Goal: Task Accomplishment & Management: Manage account settings

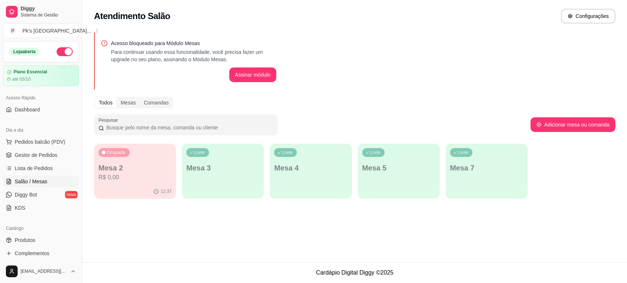
click at [45, 155] on span "Gestor de Pedidos" at bounding box center [36, 155] width 43 height 7
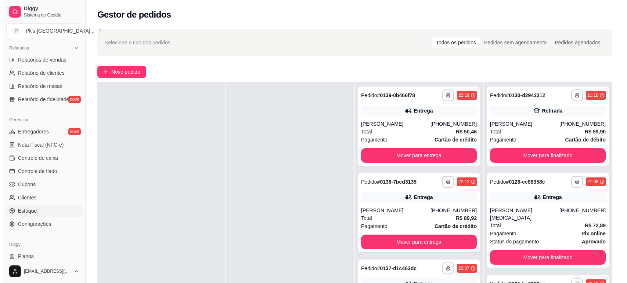
scroll to position [244, 0]
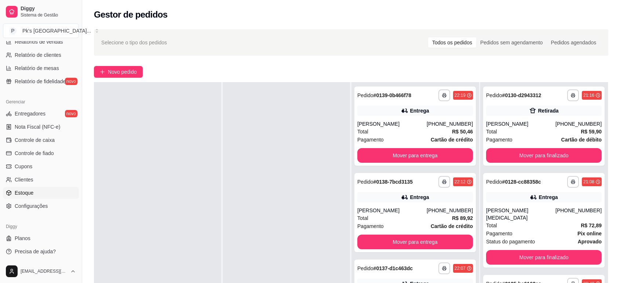
click at [36, 191] on link "Estoque" at bounding box center [41, 193] width 76 height 12
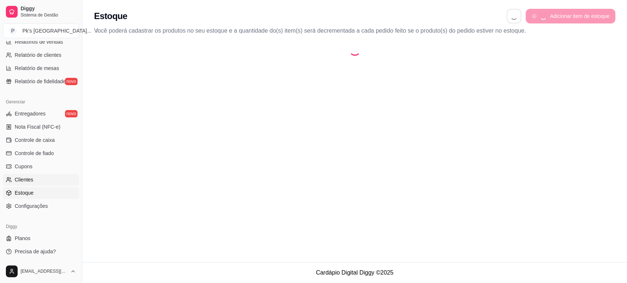
select select "QUANTITY_ORDER"
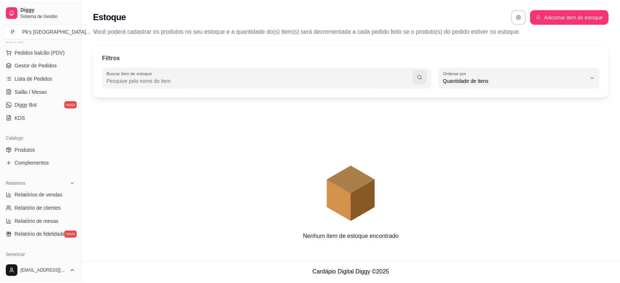
scroll to position [40, 0]
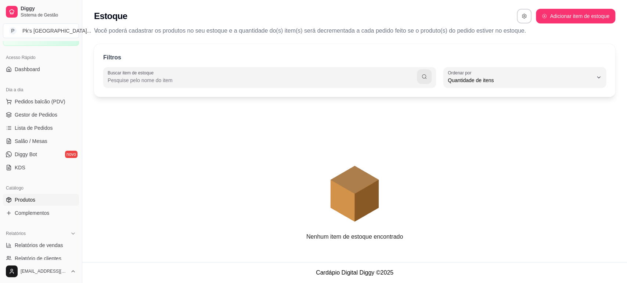
click at [29, 199] on span "Produtos" at bounding box center [25, 199] width 21 height 7
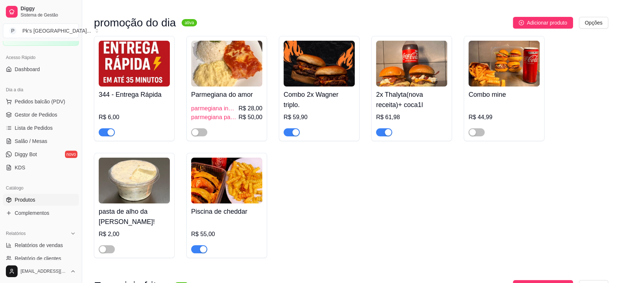
scroll to position [41, 0]
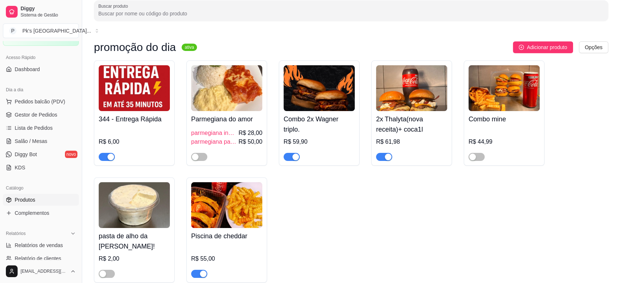
click at [108, 157] on div "button" at bounding box center [111, 157] width 7 height 7
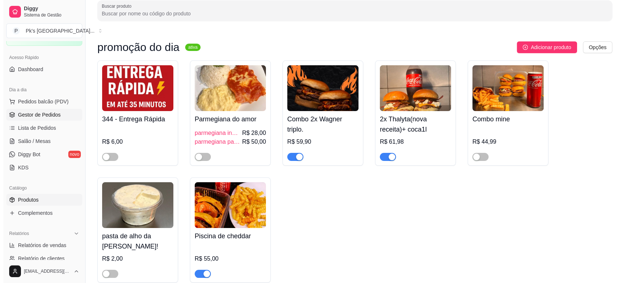
scroll to position [0, 0]
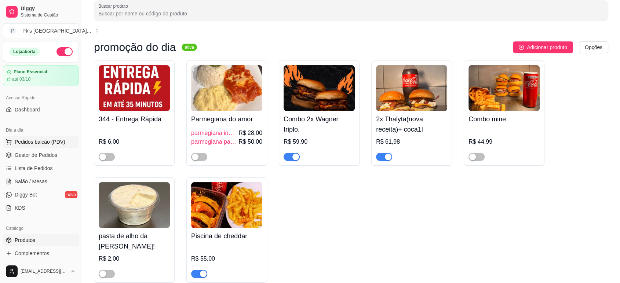
click at [51, 145] on span "Pedidos balcão (PDV)" at bounding box center [40, 141] width 51 height 7
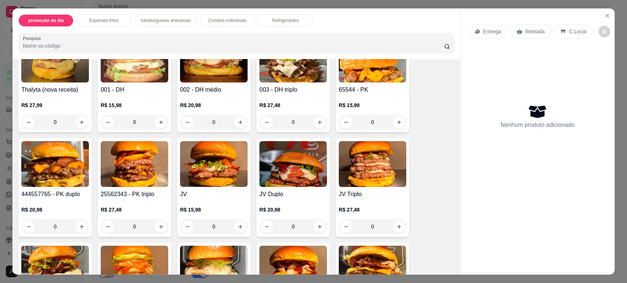
scroll to position [367, 0]
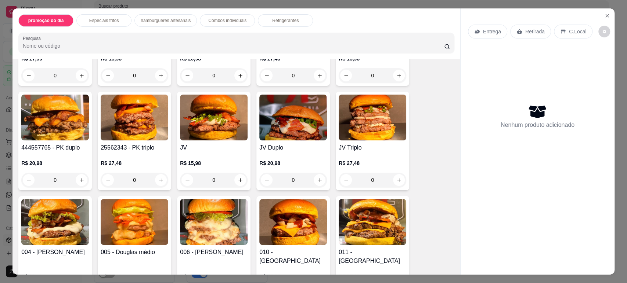
click at [318, 180] on div "0" at bounding box center [293, 180] width 68 height 15
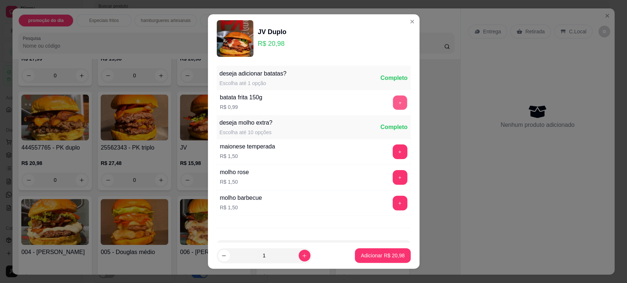
click at [392, 101] on button "+" at bounding box center [399, 102] width 14 height 14
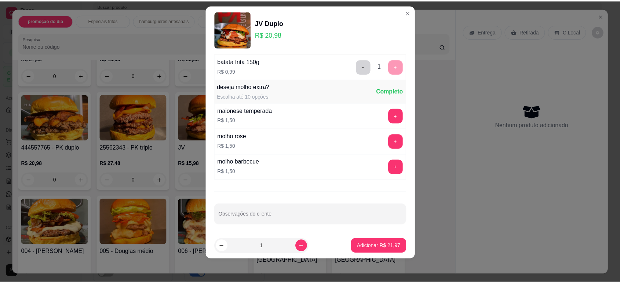
scroll to position [27, 0]
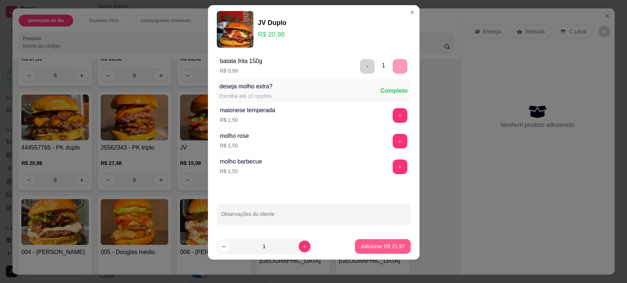
click at [375, 251] on button "Adicionar R$ 21,97" at bounding box center [382, 246] width 55 height 15
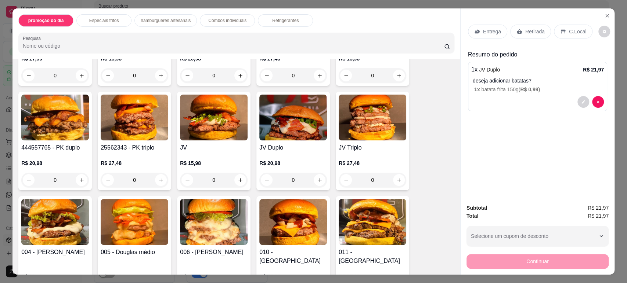
click at [531, 34] on p "Retirada" at bounding box center [534, 31] width 19 height 7
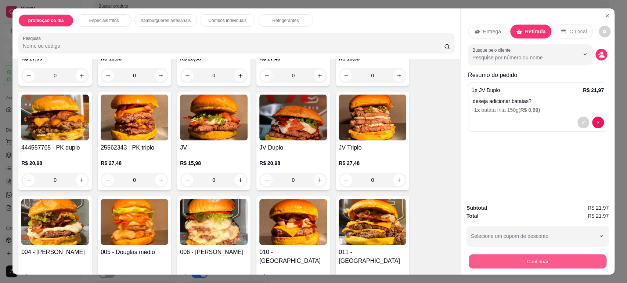
click at [551, 261] on button "Continuar" at bounding box center [537, 261] width 138 height 14
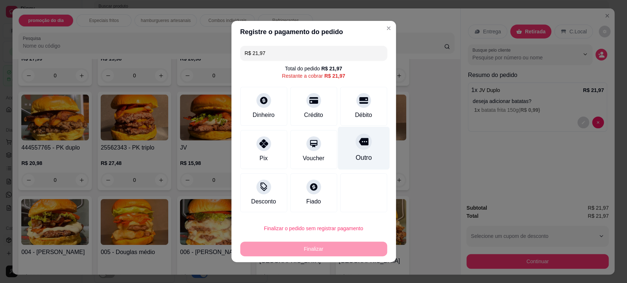
click at [358, 140] on icon at bounding box center [363, 141] width 10 height 7
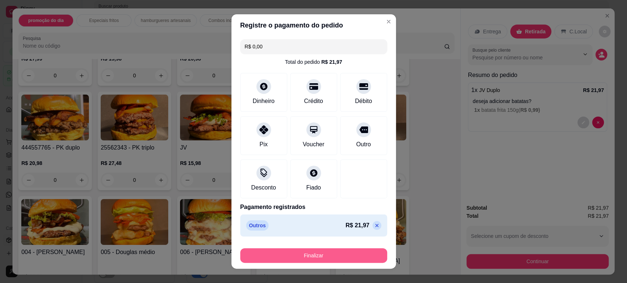
click at [351, 253] on button "Finalizar" at bounding box center [313, 256] width 147 height 15
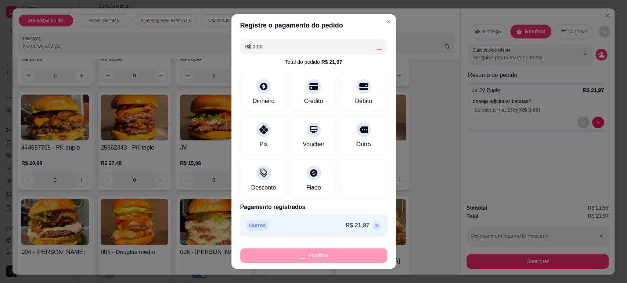
type input "-R$ 21,97"
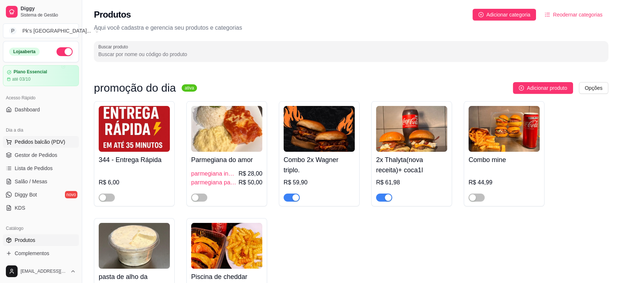
click at [50, 140] on span "Pedidos balcão (PDV)" at bounding box center [40, 141] width 51 height 7
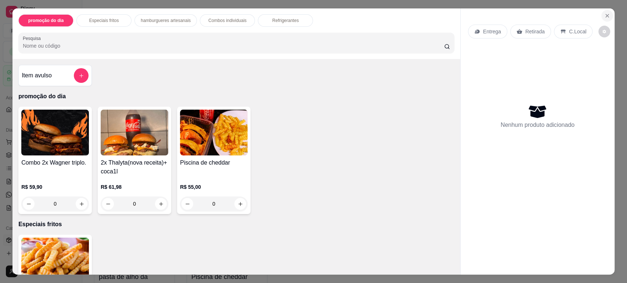
click at [604, 14] on icon "Close" at bounding box center [607, 16] width 6 height 6
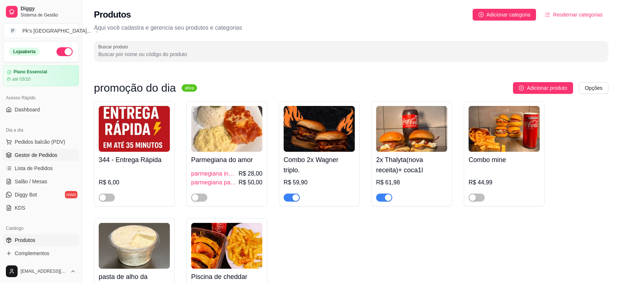
click at [53, 157] on span "Gestor de Pedidos" at bounding box center [36, 155] width 43 height 7
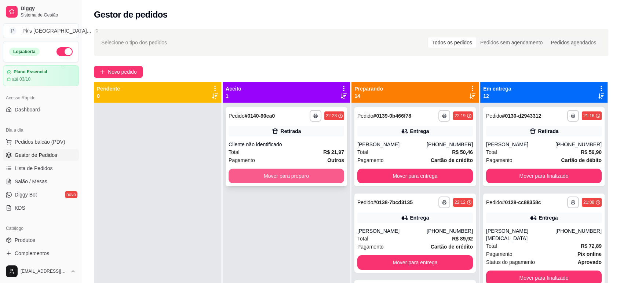
click at [308, 175] on button "Mover para preparo" at bounding box center [287, 176] width 116 height 15
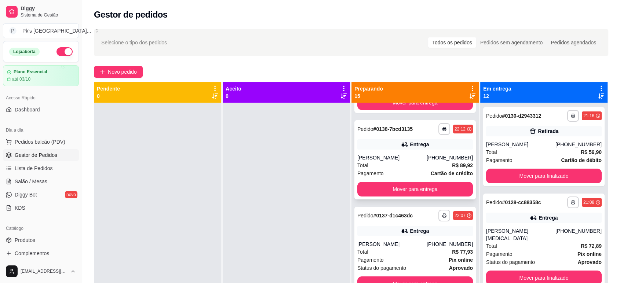
scroll to position [163, 0]
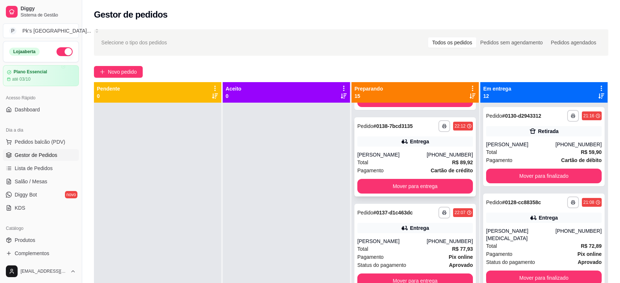
click at [401, 143] on icon at bounding box center [404, 141] width 7 height 7
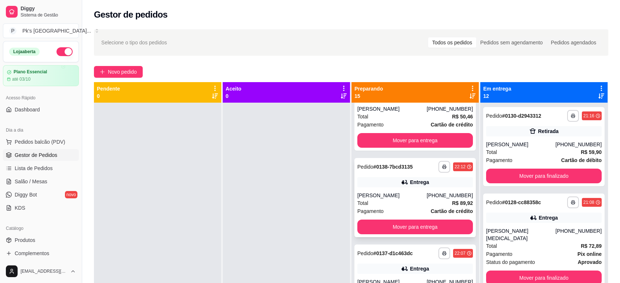
scroll to position [0, 0]
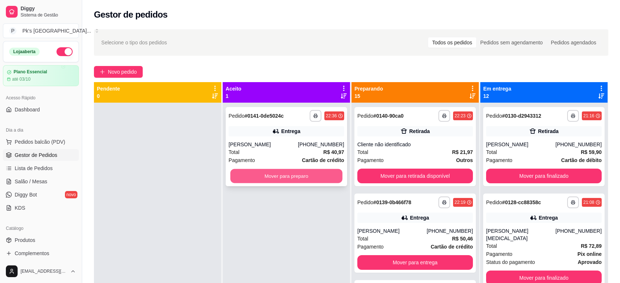
click at [317, 180] on button "Mover para preparo" at bounding box center [287, 176] width 112 height 14
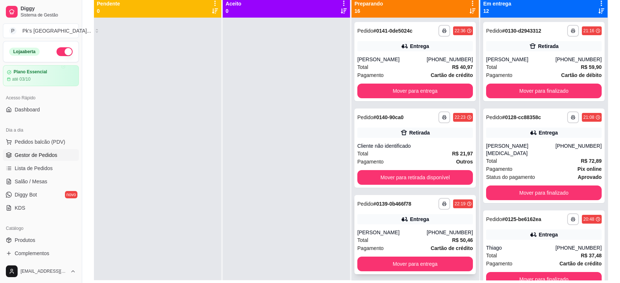
scroll to position [71, 0]
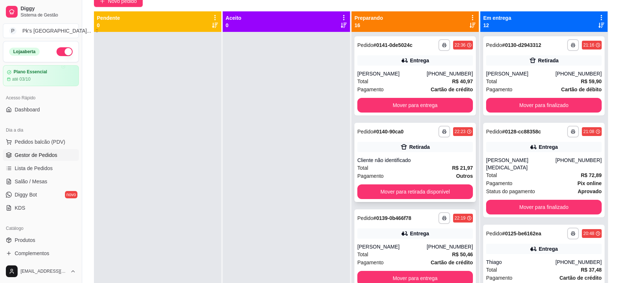
click at [404, 156] on div "**********" at bounding box center [416, 162] width 122 height 79
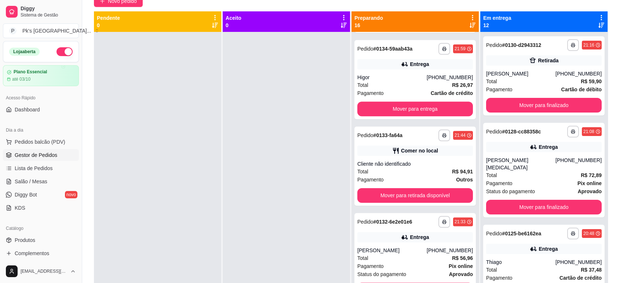
scroll to position [612, 0]
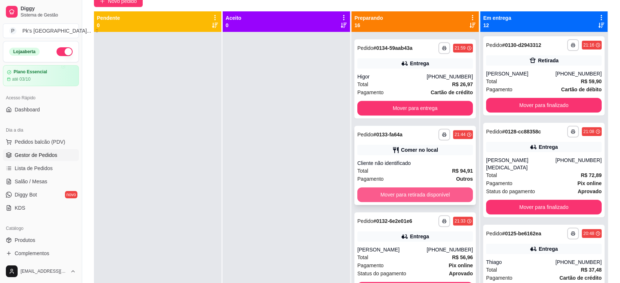
click at [404, 202] on div "Mover para retirada disponível" at bounding box center [416, 195] width 116 height 15
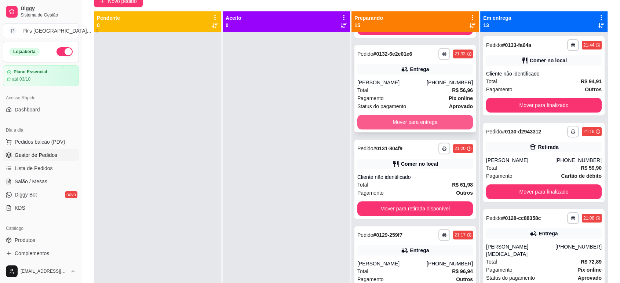
scroll to position [693, 0]
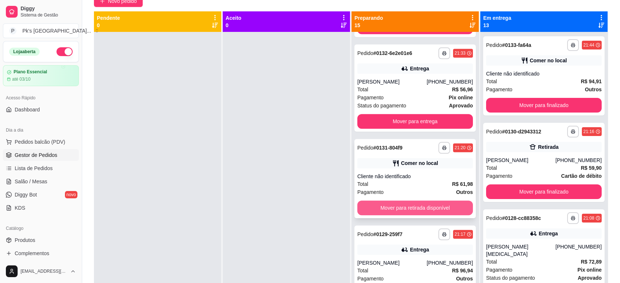
click at [432, 207] on button "Mover para retirada disponível" at bounding box center [416, 208] width 116 height 15
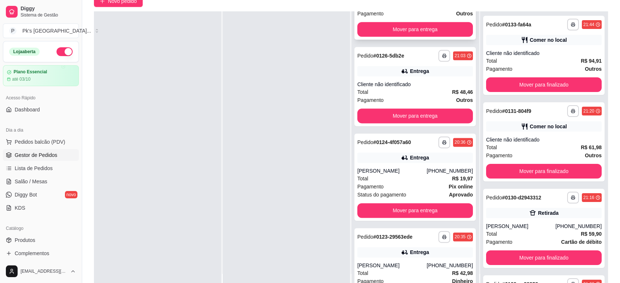
scroll to position [961, 0]
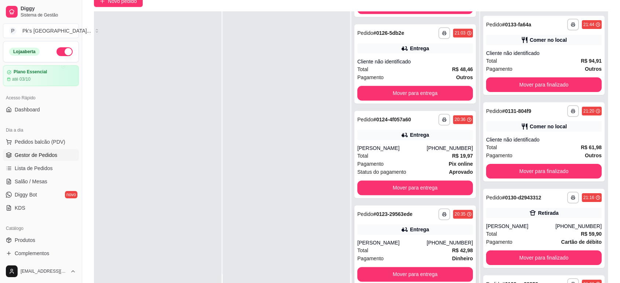
click at [405, 240] on div "[PERSON_NAME]" at bounding box center [392, 242] width 69 height 7
click at [417, 273] on button "Mover para entrega" at bounding box center [416, 274] width 116 height 15
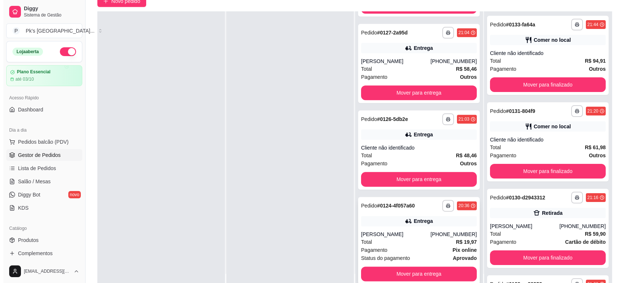
scroll to position [874, 0]
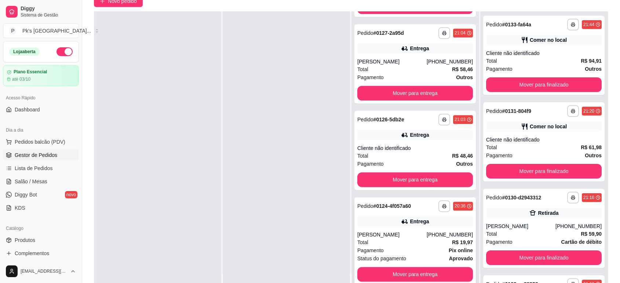
click at [395, 232] on div "[PERSON_NAME]" at bounding box center [392, 234] width 69 height 7
click at [530, 130] on div "Comer no local" at bounding box center [548, 126] width 37 height 7
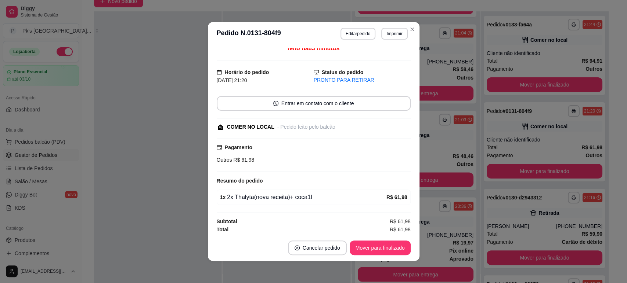
scroll to position [6, 0]
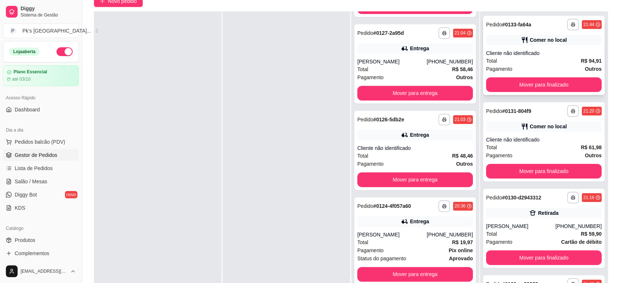
click at [537, 45] on div "**********" at bounding box center [545, 55] width 122 height 79
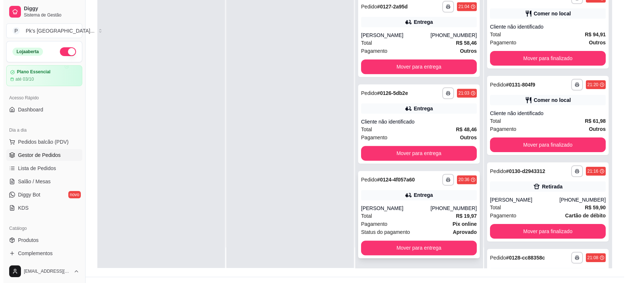
scroll to position [112, 0]
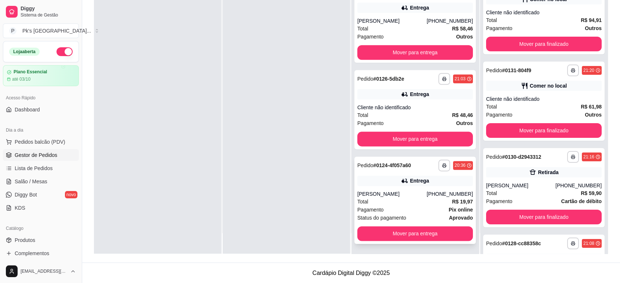
click at [390, 202] on div "Total R$ 19,97" at bounding box center [416, 202] width 116 height 8
click at [420, 106] on div "Cliente não identificado" at bounding box center [416, 107] width 116 height 7
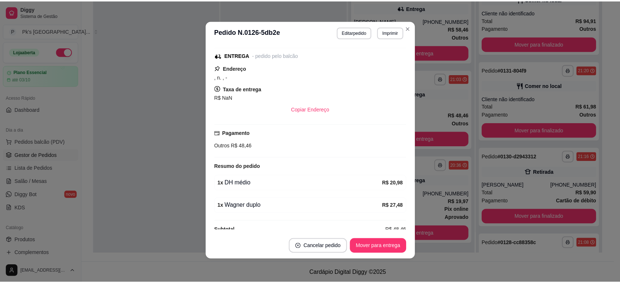
scroll to position [85, 0]
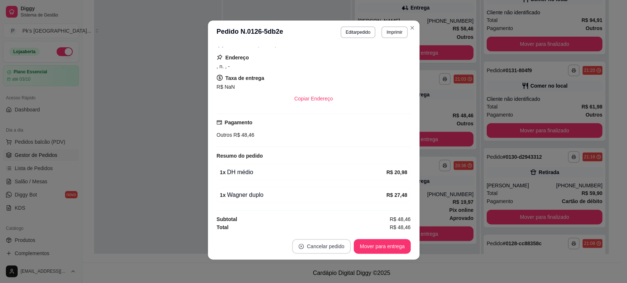
click at [329, 243] on button "Cancelar pedido" at bounding box center [321, 246] width 59 height 15
click at [331, 225] on button "Sim" at bounding box center [338, 228] width 29 height 15
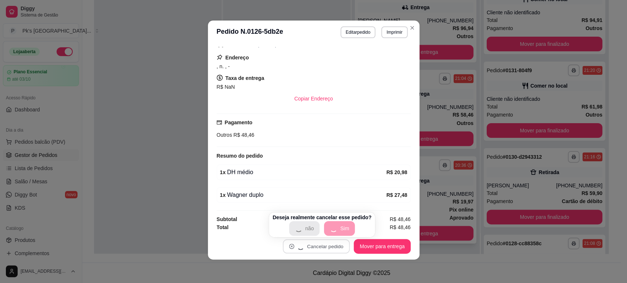
scroll to position [787, 0]
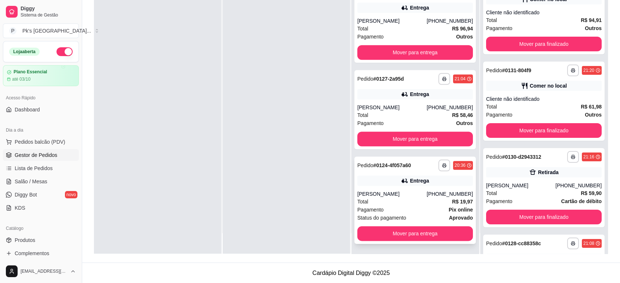
click at [387, 187] on div "**********" at bounding box center [416, 200] width 122 height 87
click at [439, 82] on button "button" at bounding box center [445, 79] width 12 height 12
click at [383, 110] on div "[PERSON_NAME]" at bounding box center [392, 107] width 69 height 7
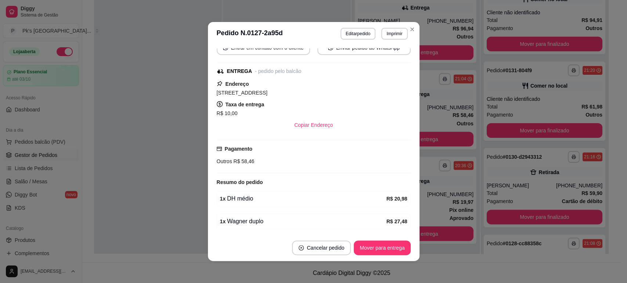
scroll to position [82, 0]
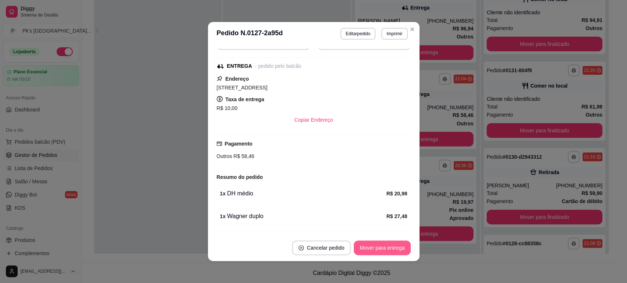
click at [370, 249] on button "Mover para entrega" at bounding box center [382, 248] width 57 height 15
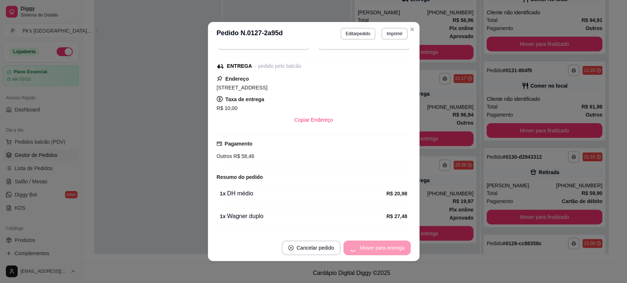
scroll to position [701, 0]
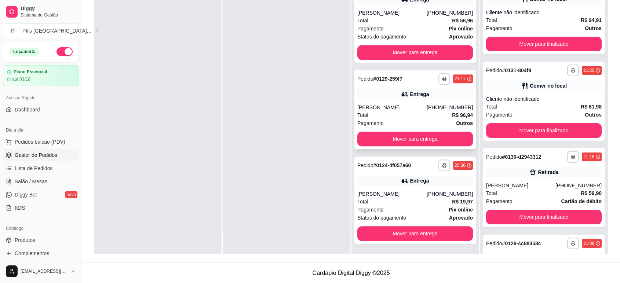
click at [373, 89] on div "Entrega" at bounding box center [416, 94] width 116 height 10
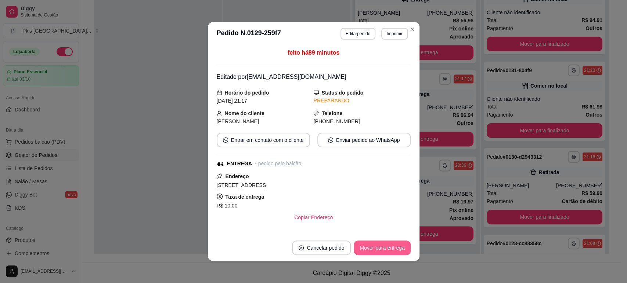
click at [367, 251] on button "Mover para entrega" at bounding box center [382, 248] width 57 height 15
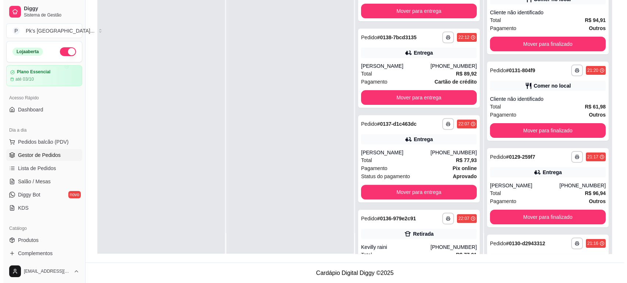
scroll to position [43, 0]
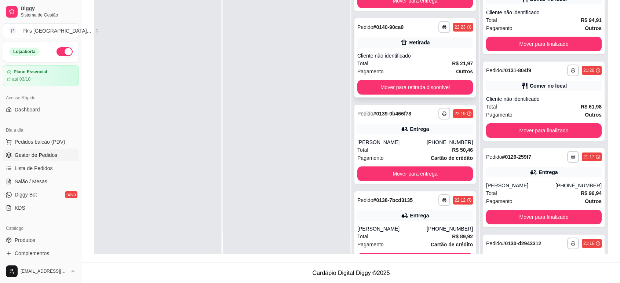
click at [381, 39] on div "Retirada" at bounding box center [416, 42] width 116 height 10
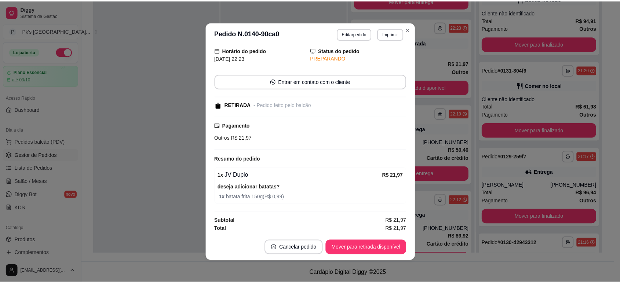
scroll to position [1, 0]
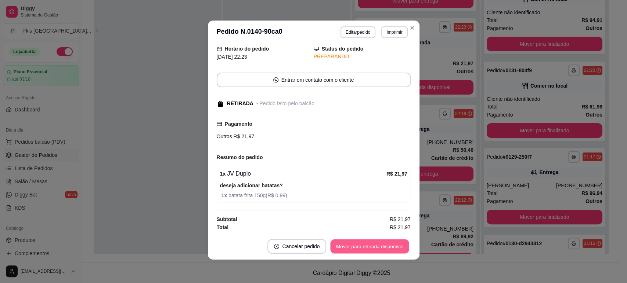
click at [366, 248] on button "Mover para retirada disponível" at bounding box center [369, 247] width 79 height 14
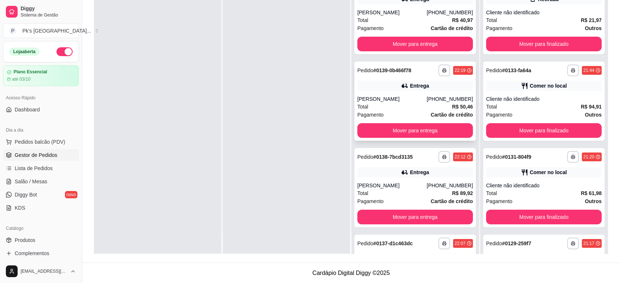
scroll to position [0, 0]
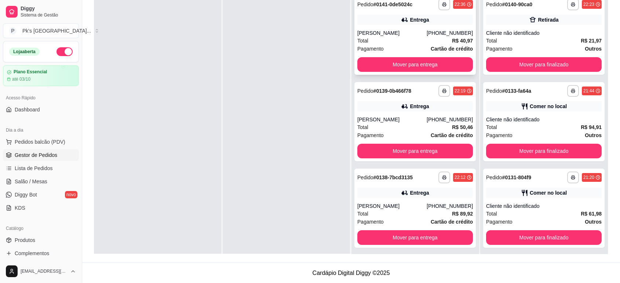
click at [420, 18] on div "Entrega" at bounding box center [419, 19] width 19 height 7
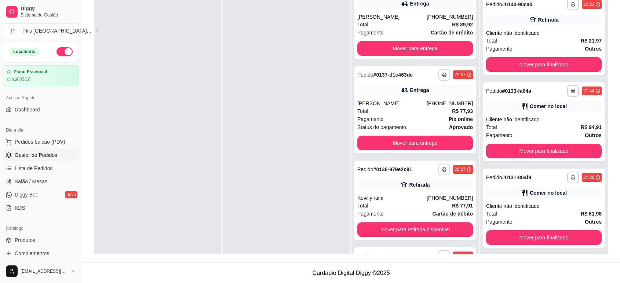
scroll to position [204, 0]
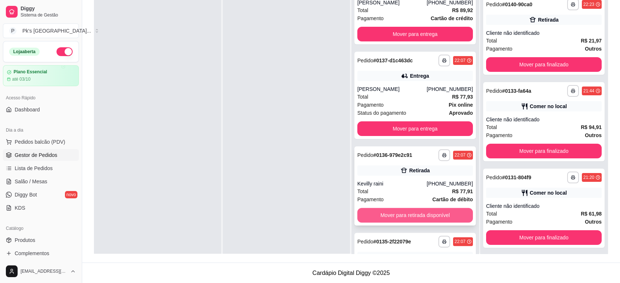
click at [409, 211] on button "Mover para retirada disponível" at bounding box center [416, 215] width 116 height 15
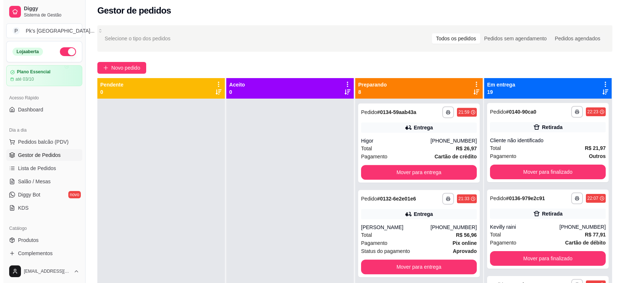
scroll to position [0, 0]
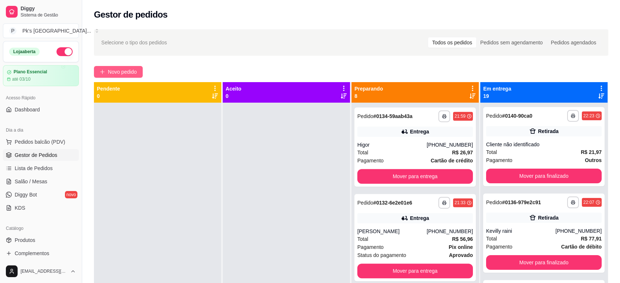
click at [130, 70] on span "Novo pedido" at bounding box center [122, 72] width 29 height 8
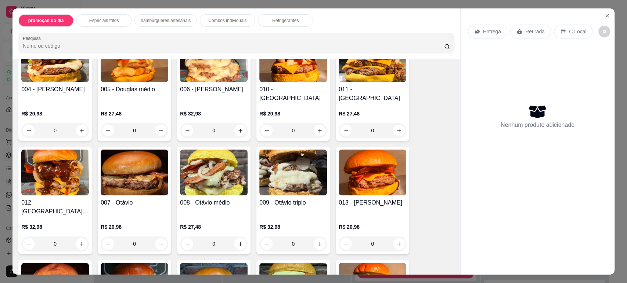
scroll to position [612, 0]
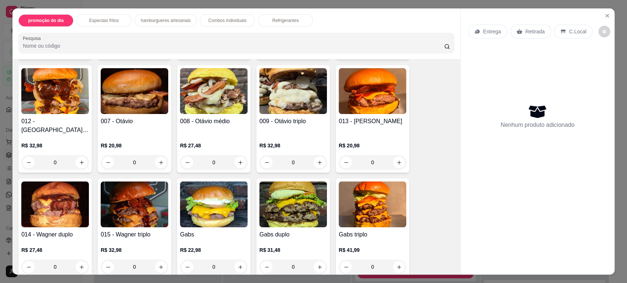
click at [159, 260] on div "0" at bounding box center [135, 267] width 68 height 15
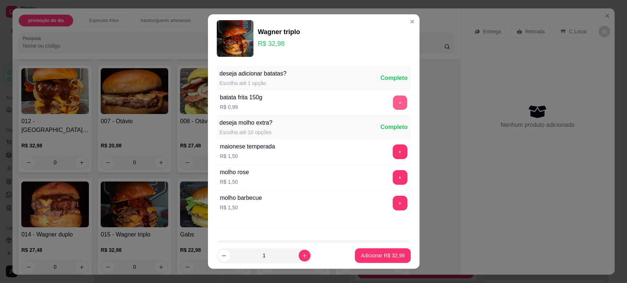
click at [392, 98] on button "+" at bounding box center [399, 102] width 14 height 14
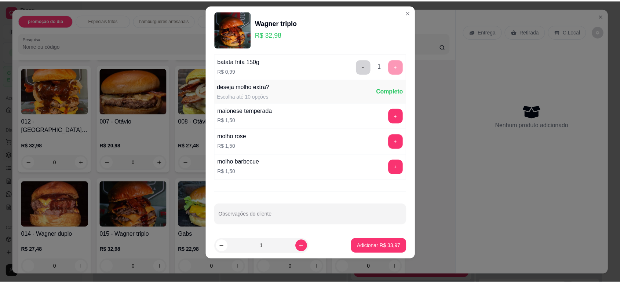
scroll to position [27, 0]
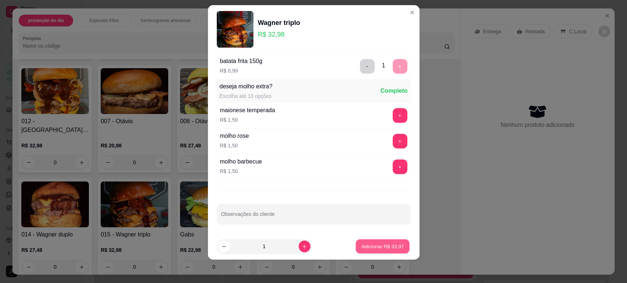
click at [382, 248] on p "Adicionar R$ 33,97" at bounding box center [382, 246] width 43 height 7
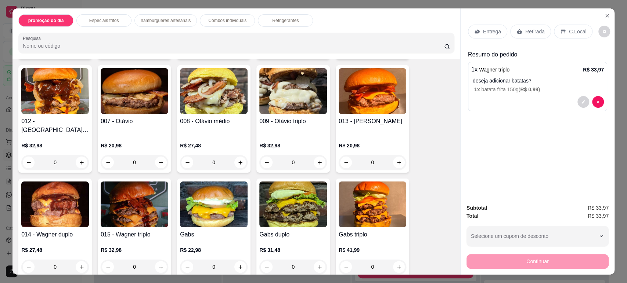
click at [525, 30] on p "Retirada" at bounding box center [534, 31] width 19 height 7
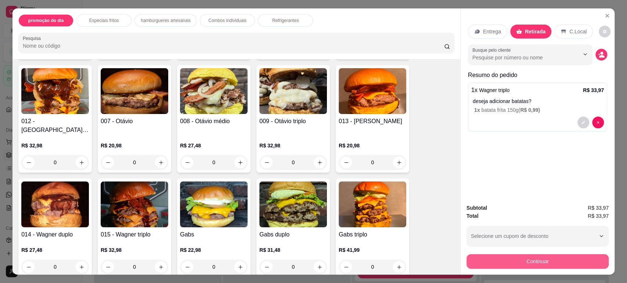
click at [550, 260] on button "Continuar" at bounding box center [537, 261] width 142 height 15
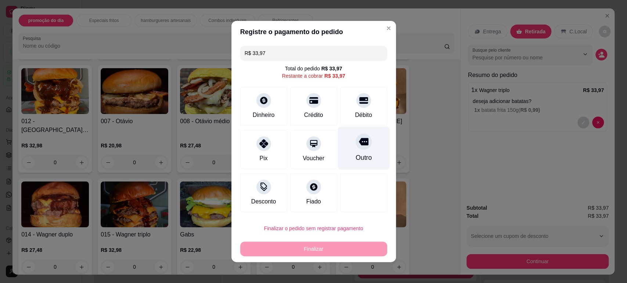
drag, startPoint x: 353, startPoint y: 156, endPoint x: 352, endPoint y: 152, distance: 3.7
click at [355, 154] on div "Outro" at bounding box center [363, 158] width 16 height 10
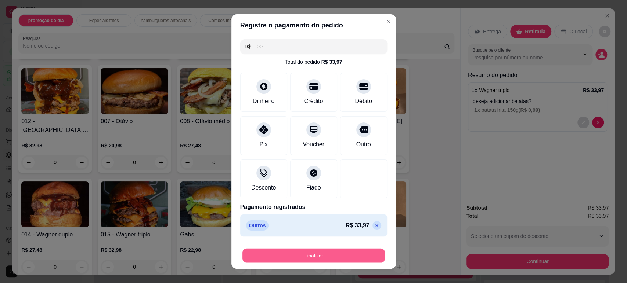
click at [342, 256] on button "Finalizar" at bounding box center [313, 256] width 142 height 14
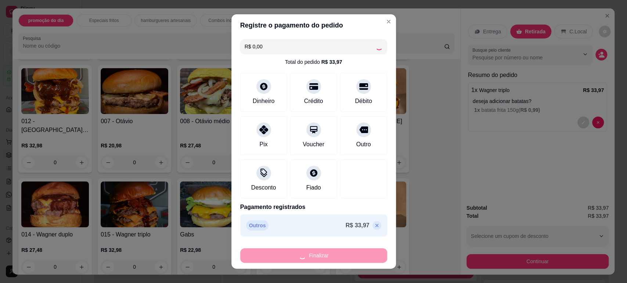
type input "-R$ 33,97"
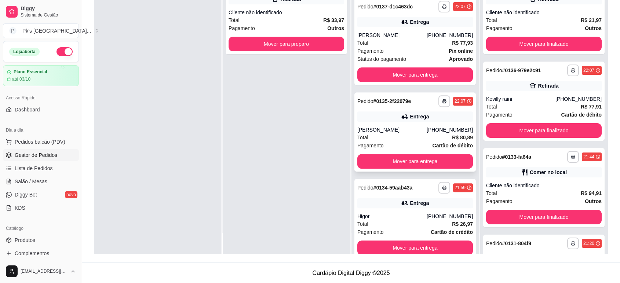
scroll to position [156, 0]
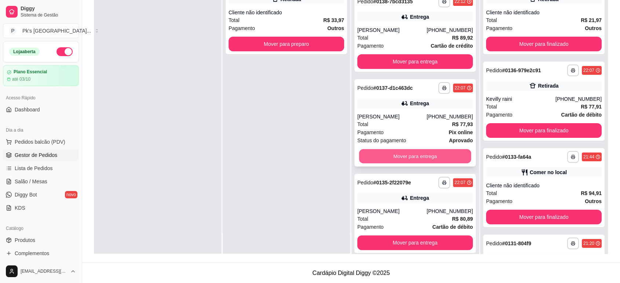
click at [415, 155] on button "Mover para entrega" at bounding box center [415, 156] width 112 height 14
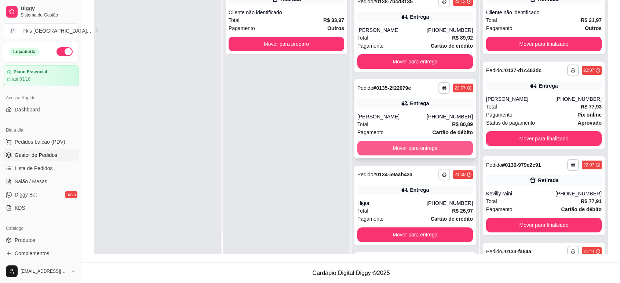
click at [423, 149] on button "Mover para entrega" at bounding box center [416, 148] width 116 height 15
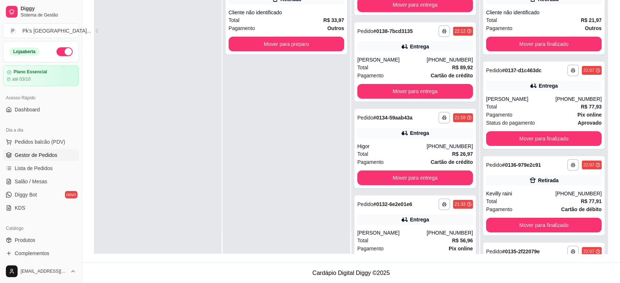
scroll to position [33, 0]
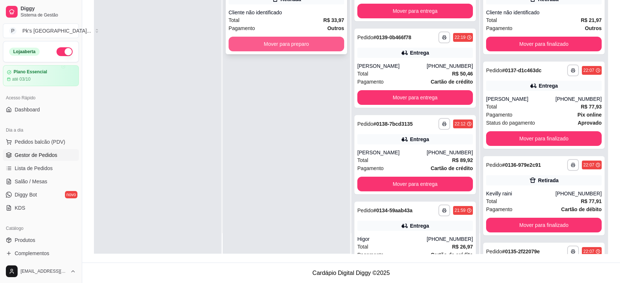
click at [308, 42] on button "Mover para preparo" at bounding box center [287, 44] width 116 height 15
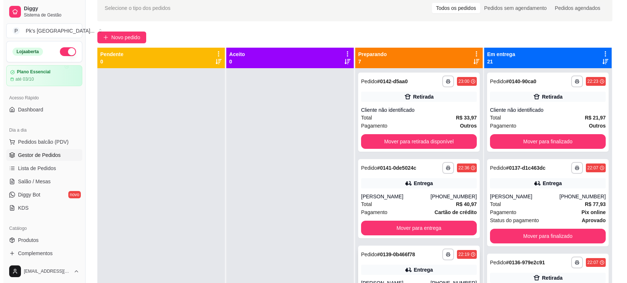
scroll to position [0, 0]
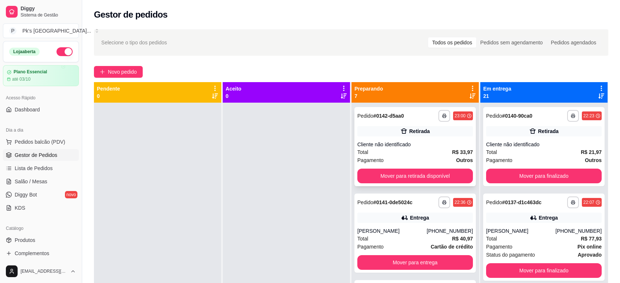
click at [408, 139] on div "**********" at bounding box center [416, 146] width 122 height 79
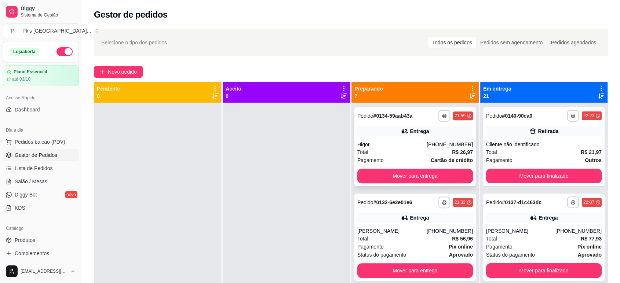
scroll to position [21, 0]
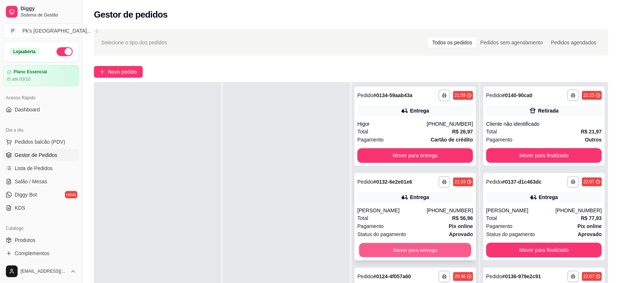
click at [427, 254] on button "Mover para entrega" at bounding box center [415, 250] width 112 height 14
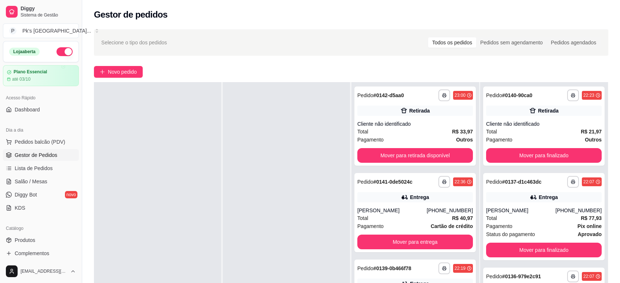
scroll to position [0, 0]
click at [402, 158] on button "Mover para retirada disponível" at bounding box center [415, 156] width 112 height 14
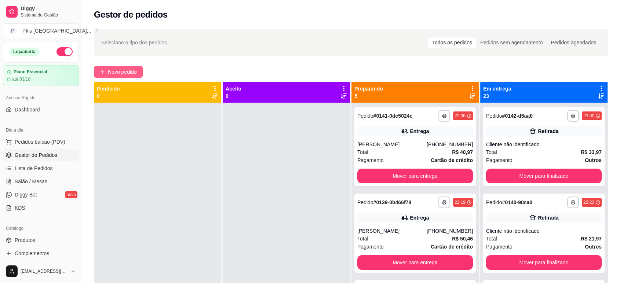
click at [130, 69] on span "Novo pedido" at bounding box center [122, 72] width 29 height 8
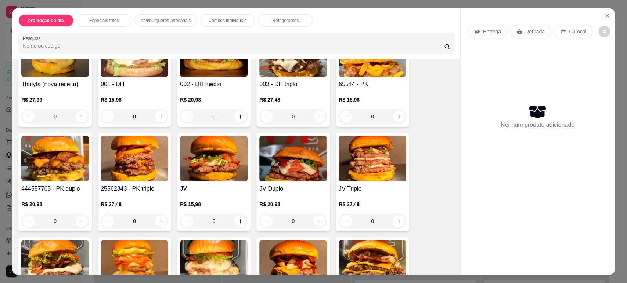
scroll to position [285, 0]
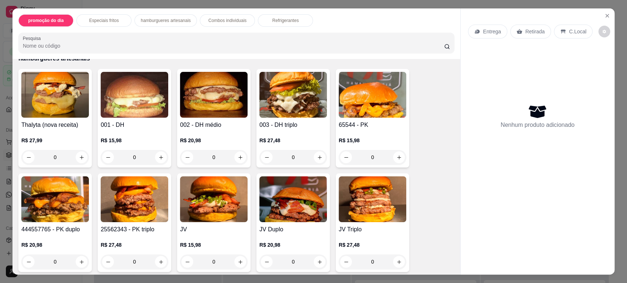
click at [83, 157] on div "0" at bounding box center [55, 157] width 68 height 15
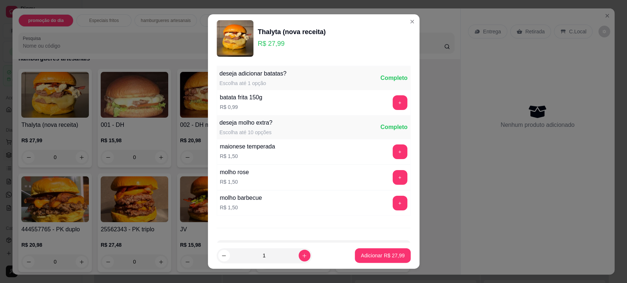
click at [392, 98] on div "+" at bounding box center [400, 102] width 21 height 15
click at [392, 100] on button "+" at bounding box center [399, 102] width 14 height 14
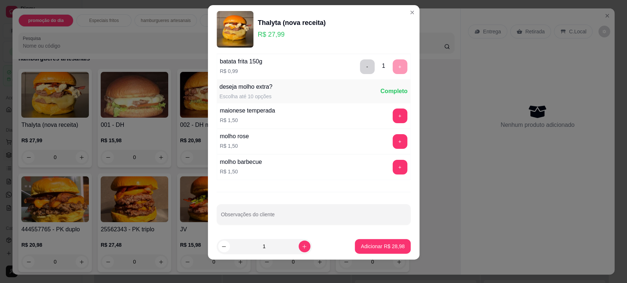
scroll to position [27, 0]
click at [381, 250] on p "Adicionar R$ 28,98" at bounding box center [383, 246] width 44 height 7
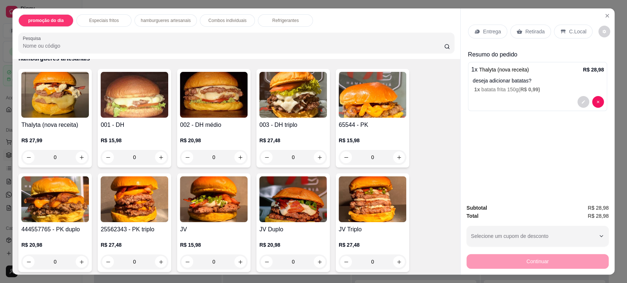
click at [235, 261] on div "0" at bounding box center [214, 262] width 68 height 15
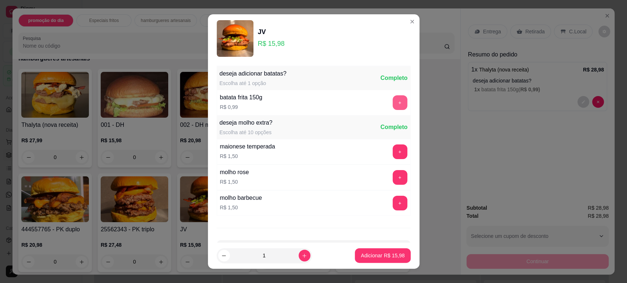
click at [392, 104] on button "+" at bounding box center [399, 102] width 15 height 15
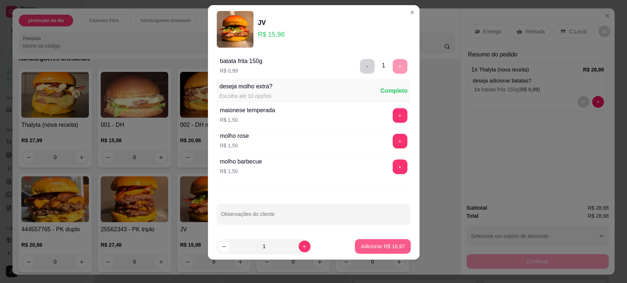
click at [376, 245] on p "Adicionar R$ 16,97" at bounding box center [383, 246] width 44 height 7
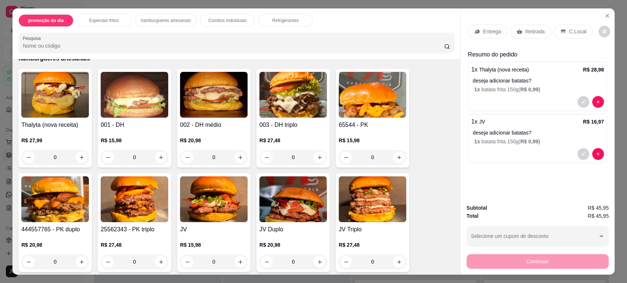
click at [525, 33] on p "Retirada" at bounding box center [534, 31] width 19 height 7
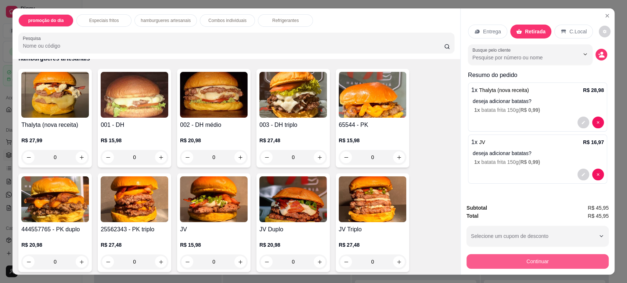
click at [546, 260] on button "Continuar" at bounding box center [537, 261] width 142 height 15
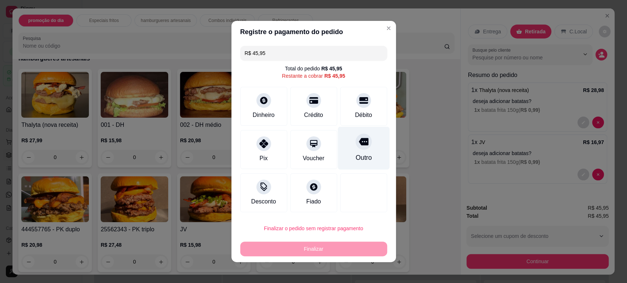
click at [345, 154] on div "Outro" at bounding box center [363, 148] width 52 height 43
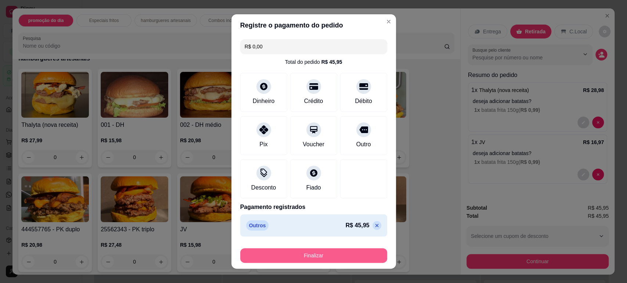
click at [358, 257] on button "Finalizar" at bounding box center [313, 256] width 147 height 15
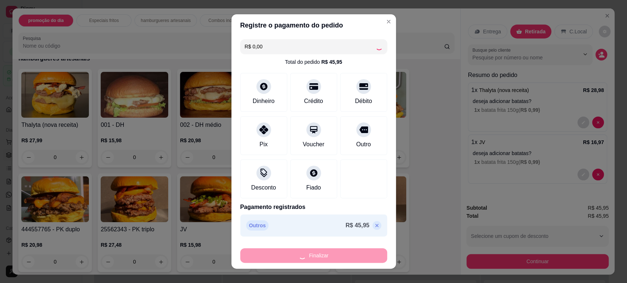
type input "-R$ 45,95"
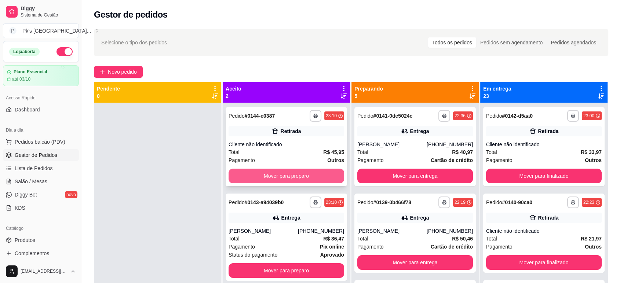
click at [300, 178] on button "Mover para preparo" at bounding box center [287, 176] width 116 height 15
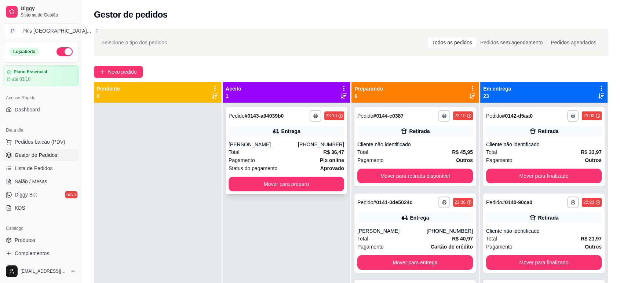
click at [299, 173] on div "**********" at bounding box center [287, 150] width 122 height 87
click at [296, 187] on button "Mover para preparo" at bounding box center [287, 184] width 116 height 15
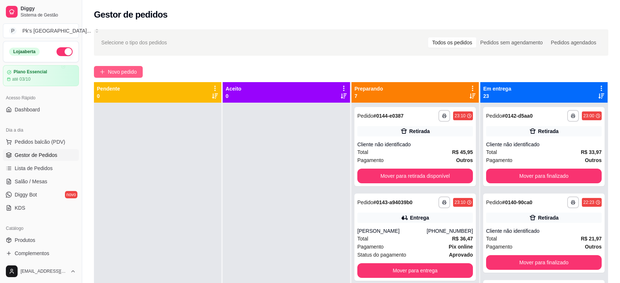
click at [120, 72] on span "Novo pedido" at bounding box center [122, 72] width 29 height 8
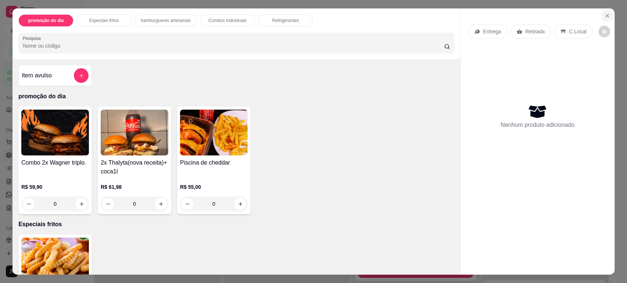
click at [604, 15] on icon "Close" at bounding box center [607, 16] width 6 height 6
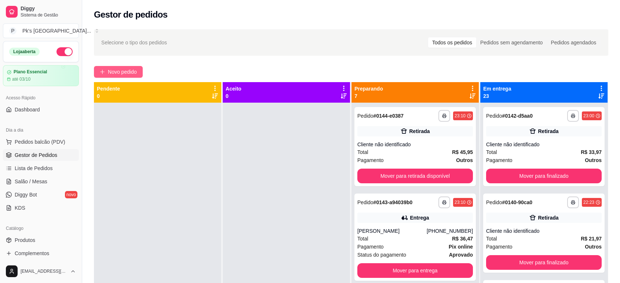
click at [126, 67] on button "Novo pedido" at bounding box center [118, 72] width 49 height 12
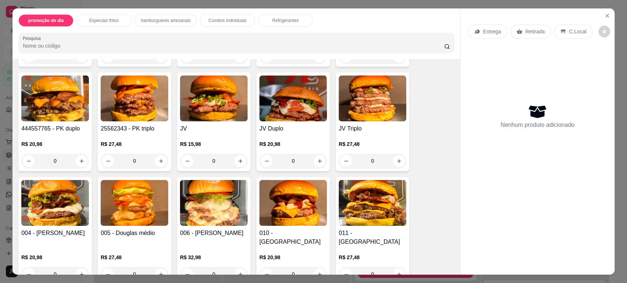
scroll to position [408, 0]
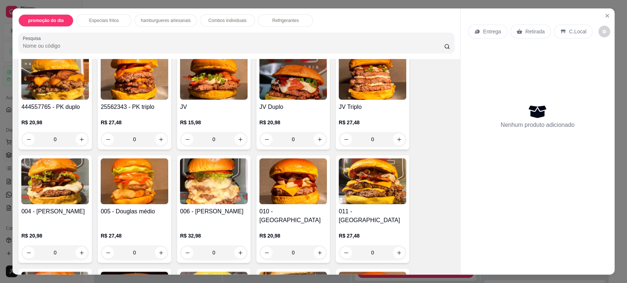
click at [162, 246] on div "0" at bounding box center [135, 253] width 68 height 15
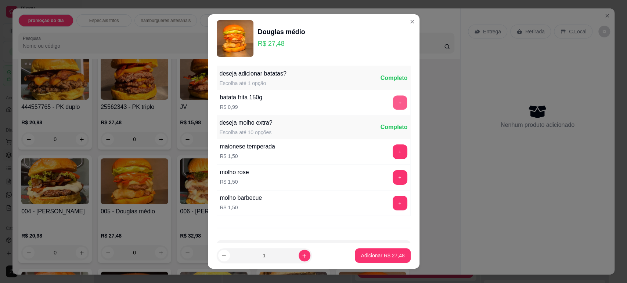
click at [392, 102] on button "+" at bounding box center [399, 102] width 14 height 14
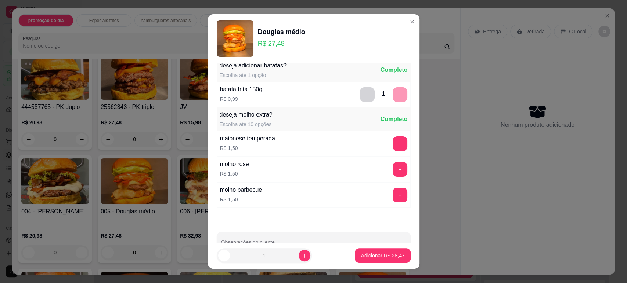
scroll to position [0, 0]
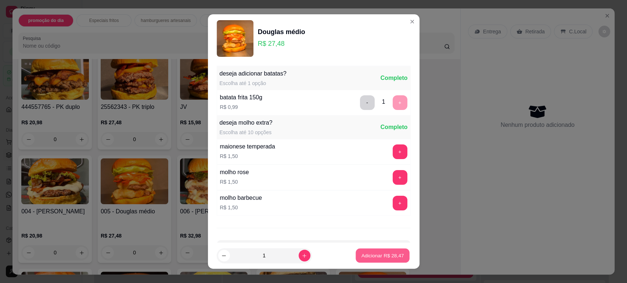
click at [365, 258] on p "Adicionar R$ 28,47" at bounding box center [382, 256] width 43 height 7
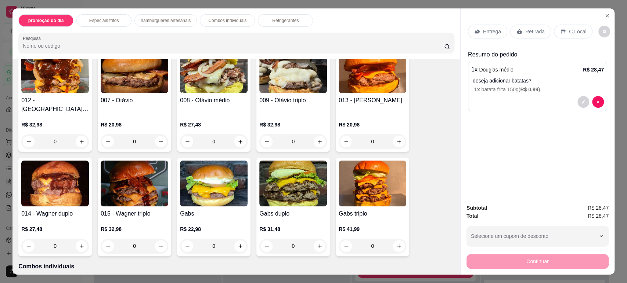
scroll to position [652, 0]
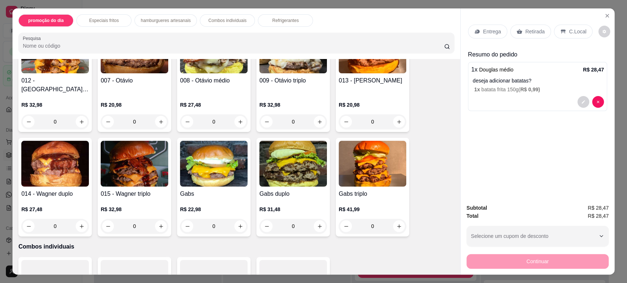
click at [394, 115] on div "0" at bounding box center [372, 122] width 68 height 15
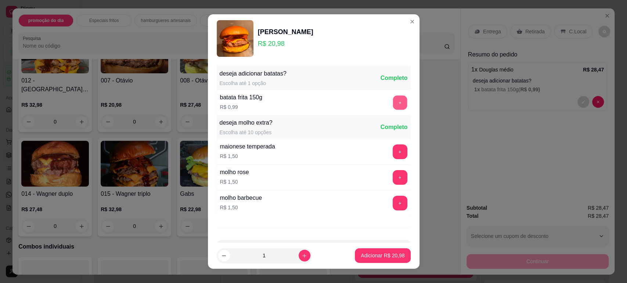
click at [392, 108] on button "+" at bounding box center [399, 102] width 14 height 14
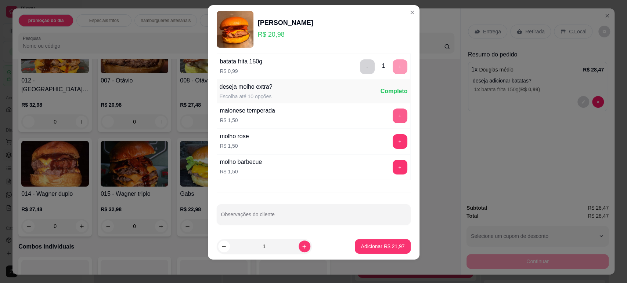
scroll to position [27, 0]
click at [370, 242] on button "Adicionar R$ 21,97" at bounding box center [382, 246] width 55 height 15
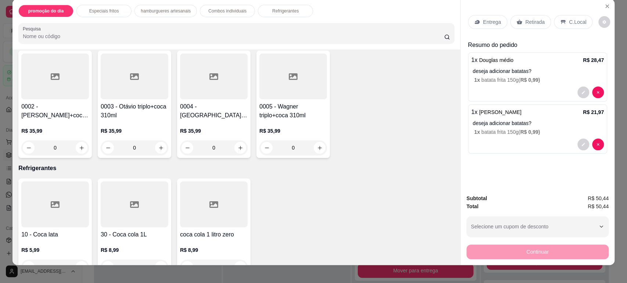
scroll to position [15, 0]
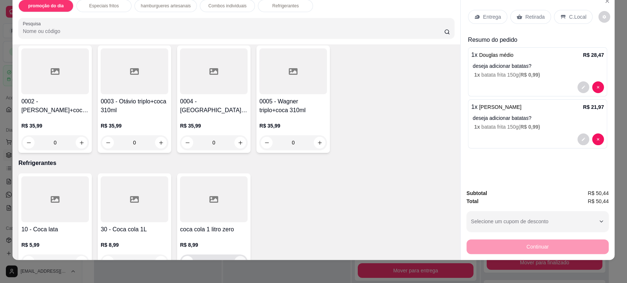
click at [238, 260] on icon "increase-product-quantity" at bounding box center [241, 263] width 6 height 6
type input "1"
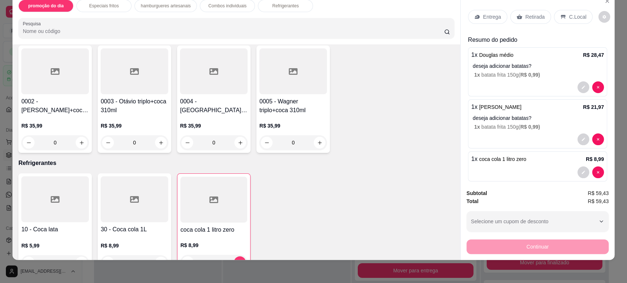
click at [561, 18] on div "C.Local" at bounding box center [573, 17] width 39 height 14
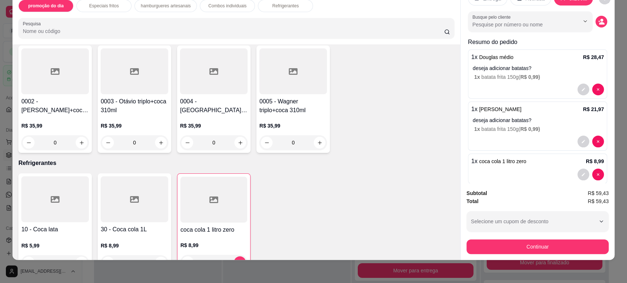
scroll to position [29, 0]
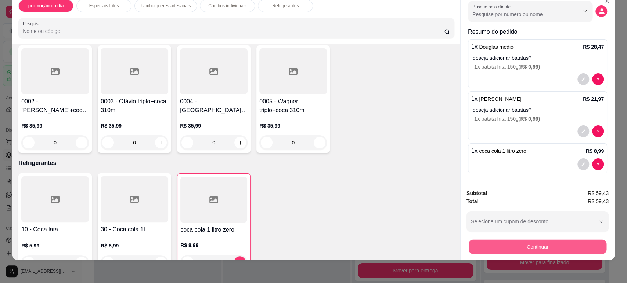
click at [522, 245] on button "Continuar" at bounding box center [537, 247] width 138 height 14
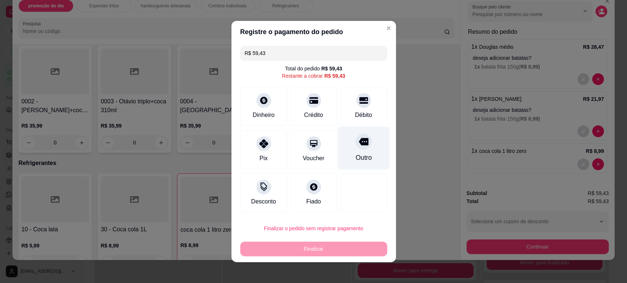
click at [367, 146] on div "Outro" at bounding box center [363, 148] width 52 height 43
type input "R$ 0,00"
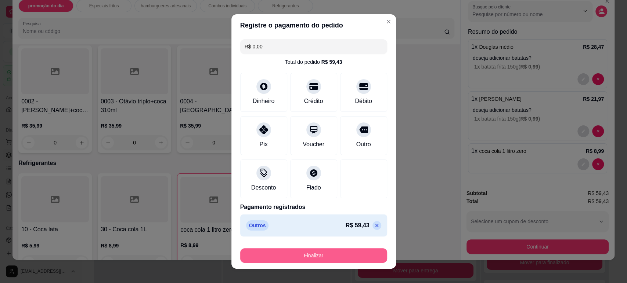
click at [327, 254] on button "Finalizar" at bounding box center [313, 256] width 147 height 15
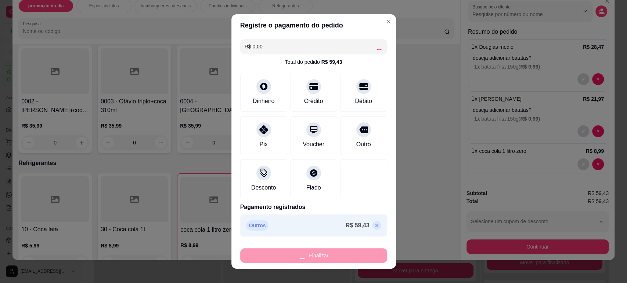
type input "0"
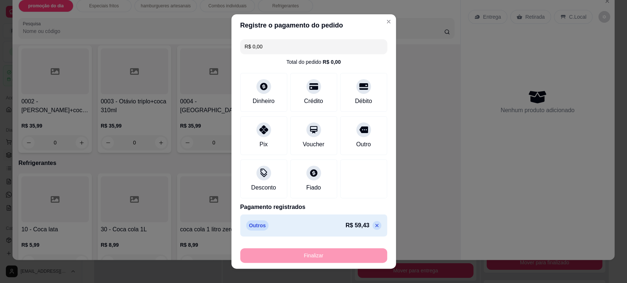
type input "-R$ 59,43"
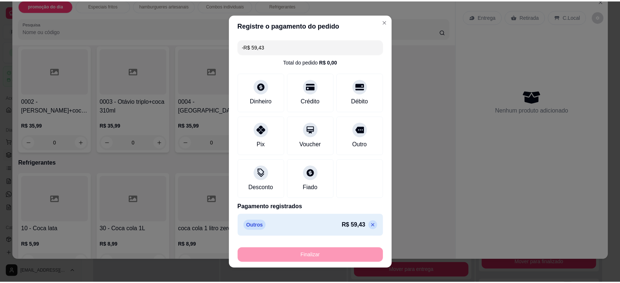
scroll to position [0, 0]
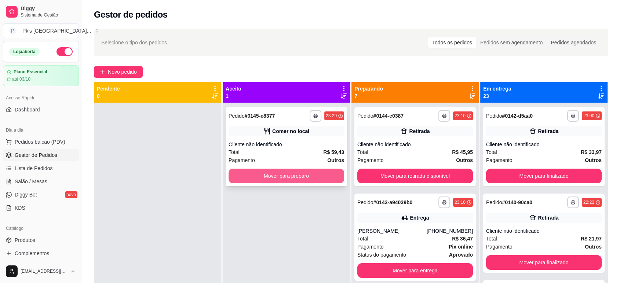
click at [309, 177] on button "Mover para preparo" at bounding box center [287, 176] width 116 height 15
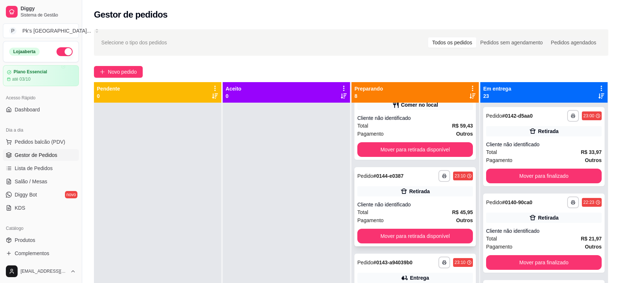
scroll to position [82, 0]
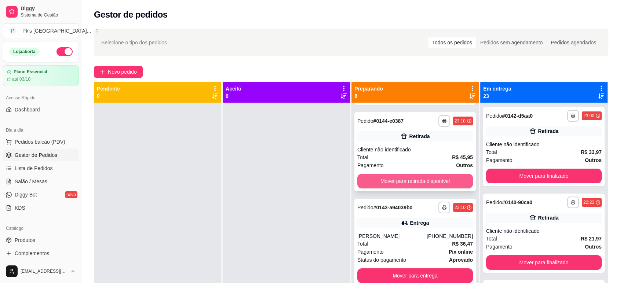
click at [419, 179] on button "Mover para retirada disponível" at bounding box center [416, 181] width 116 height 15
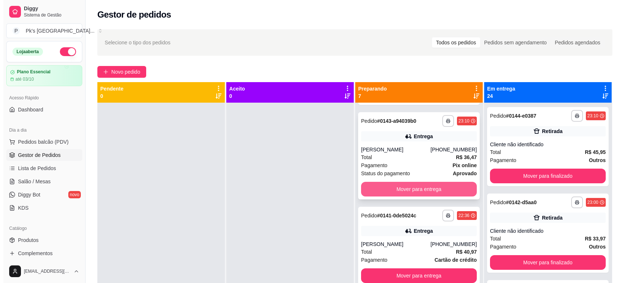
scroll to position [0, 0]
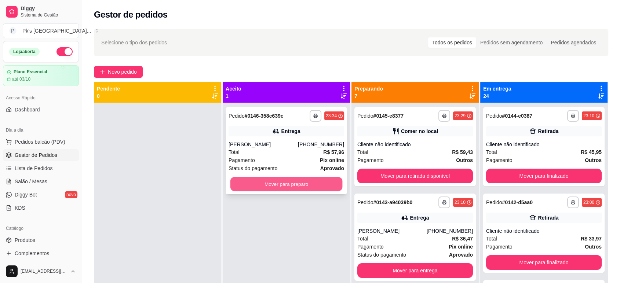
click at [300, 182] on button "Mover para preparo" at bounding box center [287, 184] width 112 height 14
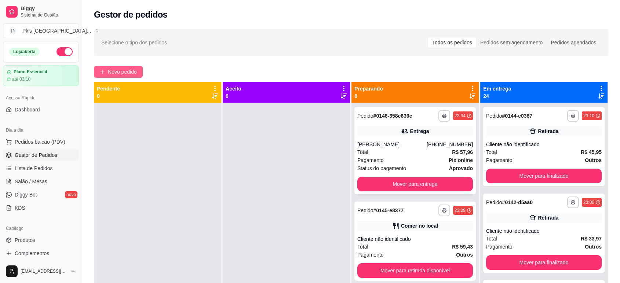
click at [128, 73] on span "Novo pedido" at bounding box center [122, 72] width 29 height 8
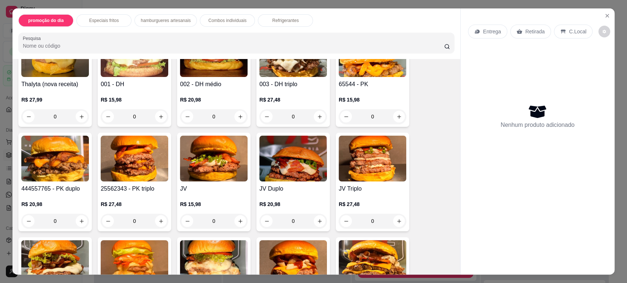
scroll to position [367, 0]
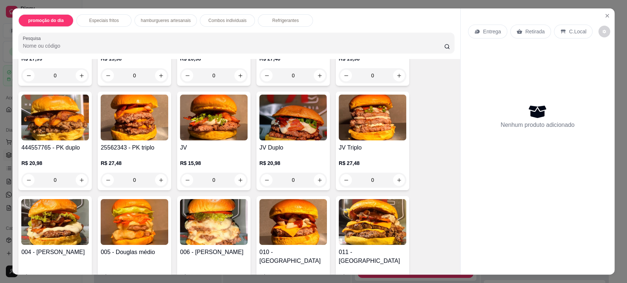
click at [238, 181] on div "0" at bounding box center [214, 180] width 68 height 15
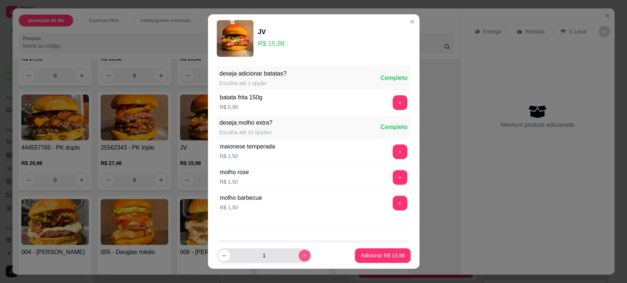
click at [301, 258] on icon "increase-product-quantity" at bounding box center [304, 256] width 6 height 6
click at [392, 100] on button "+" at bounding box center [399, 102] width 14 height 14
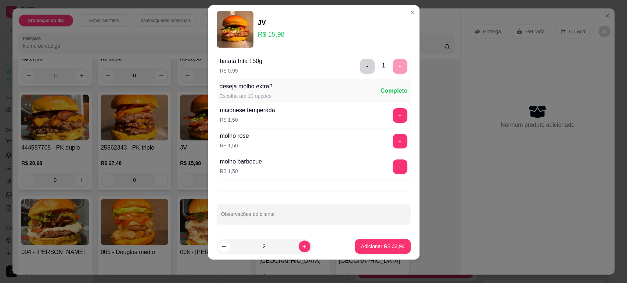
click at [389, 63] on div "- 1 +" at bounding box center [383, 66] width 53 height 15
click at [223, 246] on button "decrease-product-quantity" at bounding box center [223, 246] width 11 height 11
type input "1"
click at [370, 243] on p "Adicionar R$ 16,97" at bounding box center [382, 246] width 43 height 7
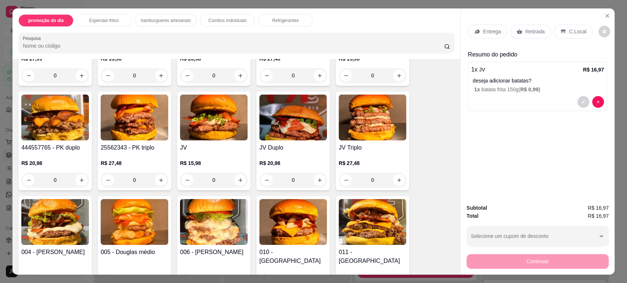
click at [233, 183] on div "0" at bounding box center [214, 180] width 68 height 15
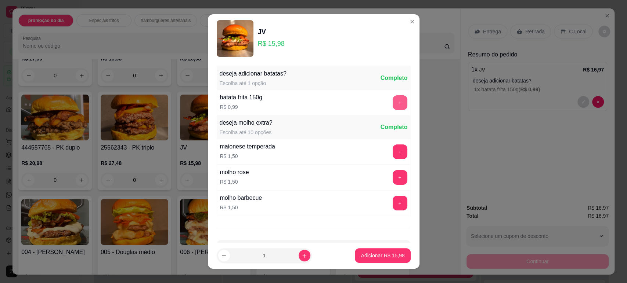
click at [392, 100] on button "+" at bounding box center [399, 102] width 15 height 15
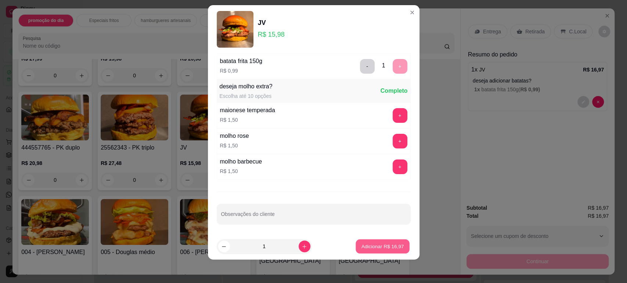
click at [379, 251] on button "Adicionar R$ 16,97" at bounding box center [383, 247] width 54 height 14
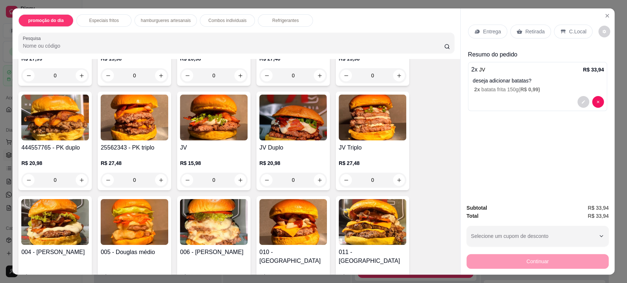
scroll to position [408, 0]
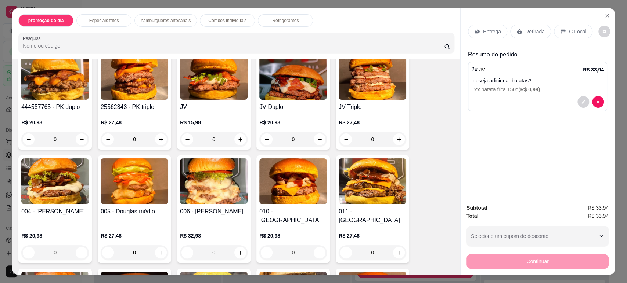
click at [317, 136] on div "0" at bounding box center [293, 139] width 68 height 15
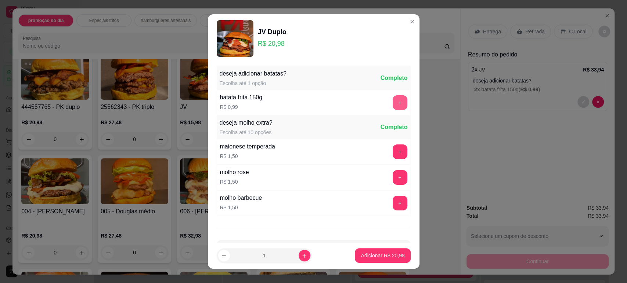
click at [392, 104] on button "+" at bounding box center [399, 102] width 15 height 15
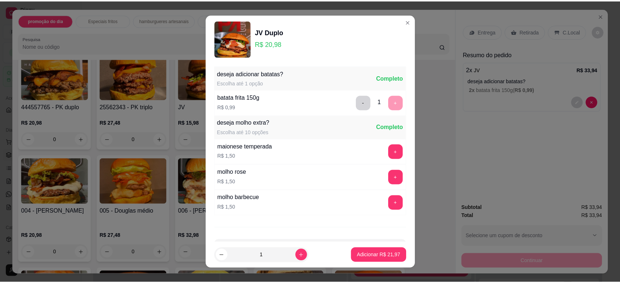
scroll to position [27, 0]
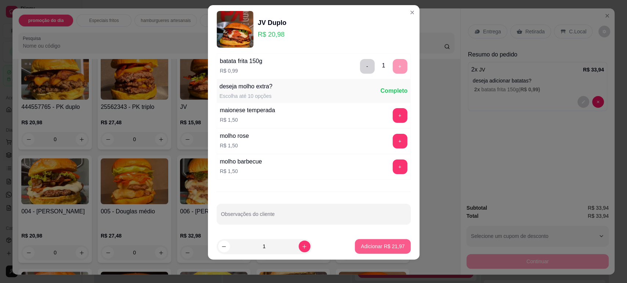
click at [380, 250] on p "Adicionar R$ 21,97" at bounding box center [383, 246] width 44 height 7
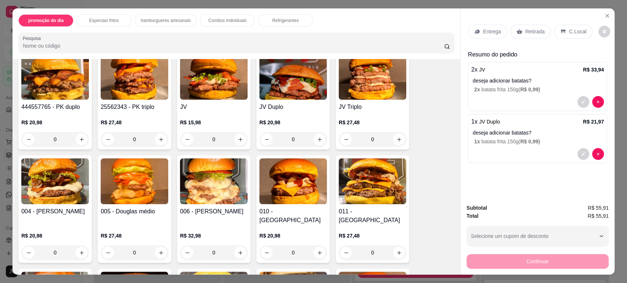
click at [525, 30] on p "Retirada" at bounding box center [534, 31] width 19 height 7
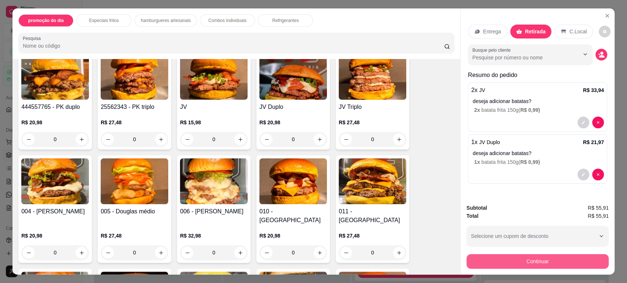
click at [564, 259] on button "Continuar" at bounding box center [537, 261] width 142 height 15
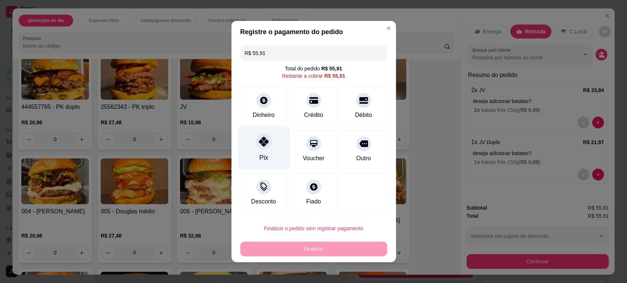
click at [269, 148] on div "Pix" at bounding box center [264, 148] width 52 height 43
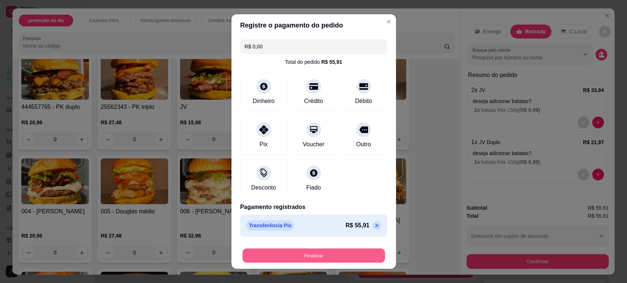
click at [343, 257] on button "Finalizar" at bounding box center [313, 256] width 142 height 14
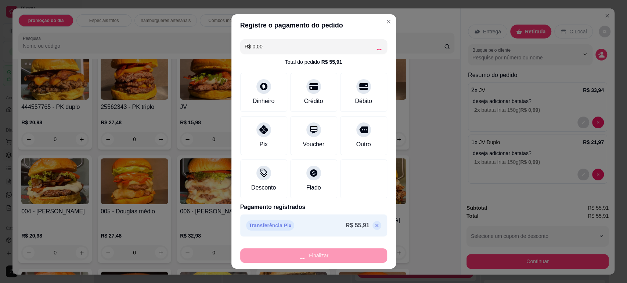
type input "-R$ 55,91"
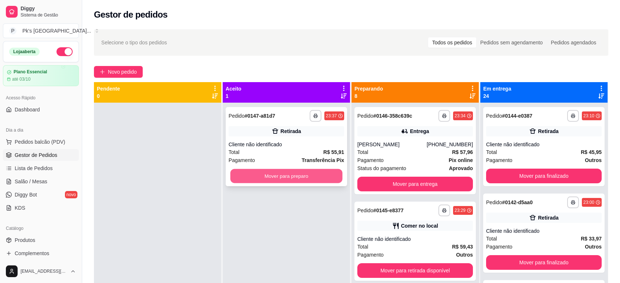
click at [282, 178] on button "Mover para preparo" at bounding box center [287, 176] width 112 height 14
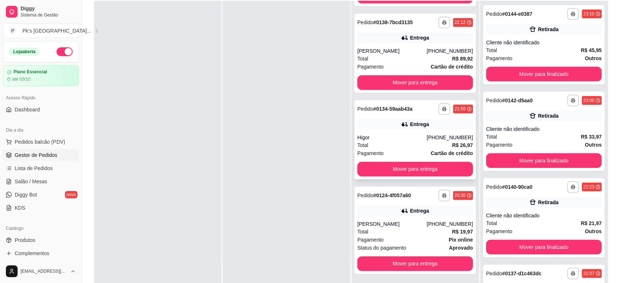
scroll to position [112, 0]
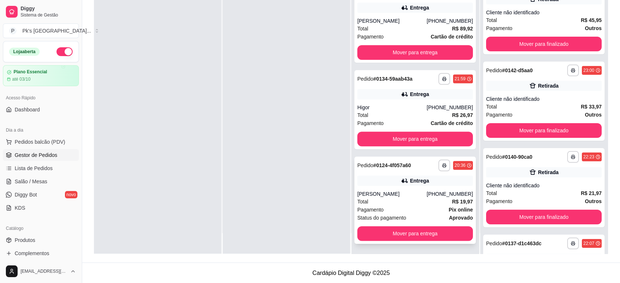
click at [417, 194] on div "[PERSON_NAME]" at bounding box center [392, 194] width 69 height 7
click at [384, 234] on button "Mover para entrega" at bounding box center [415, 234] width 112 height 14
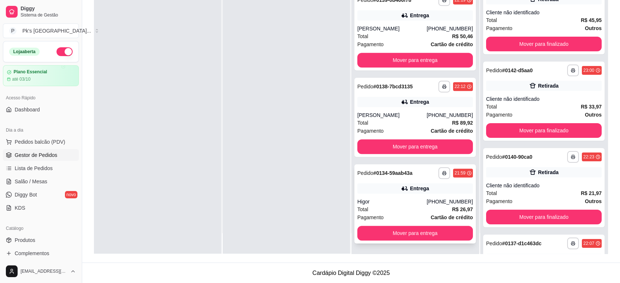
scroll to position [433, 0]
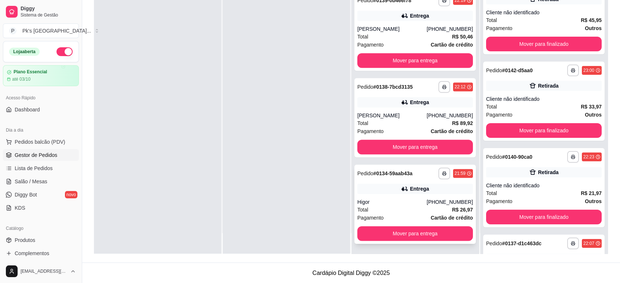
click at [403, 190] on icon at bounding box center [405, 189] width 5 height 4
drag, startPoint x: 391, startPoint y: 242, endPoint x: 391, endPoint y: 237, distance: 4.8
click at [391, 237] on div "**********" at bounding box center [416, 204] width 122 height 79
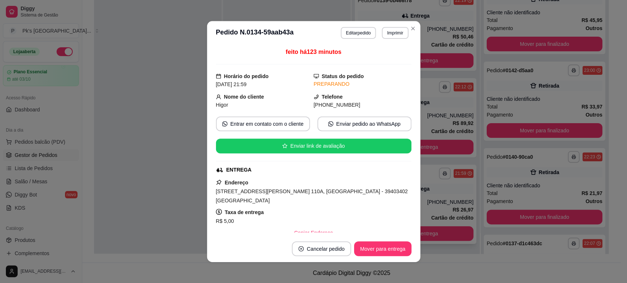
click at [391, 236] on footer "Cancelar pedido Mover para entrega" at bounding box center [313, 249] width 213 height 27
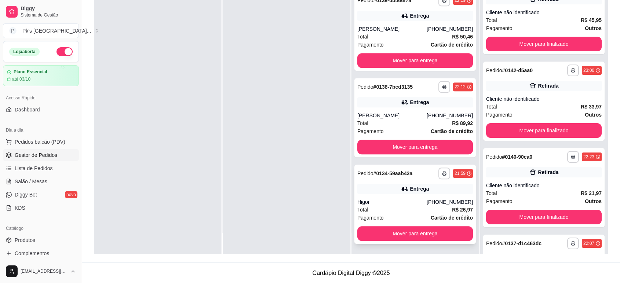
click at [387, 193] on div "Entrega" at bounding box center [416, 189] width 116 height 10
click at [378, 228] on button "Mover para entrega" at bounding box center [416, 234] width 116 height 15
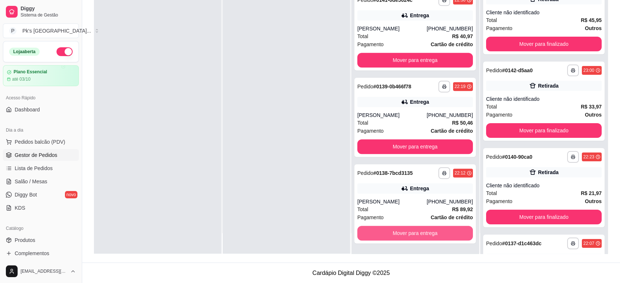
scroll to position [347, 0]
click at [394, 200] on div "[PERSON_NAME]" at bounding box center [392, 201] width 69 height 7
click at [382, 103] on div "Entrega" at bounding box center [416, 102] width 116 height 10
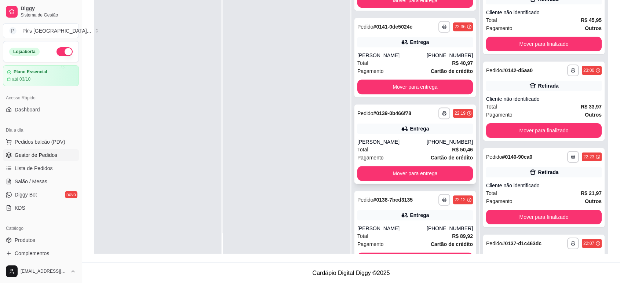
scroll to position [305, 0]
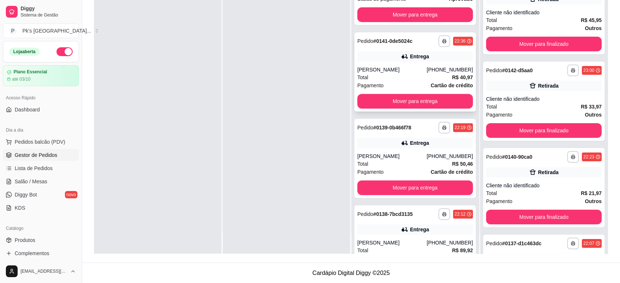
click at [409, 61] on div "**********" at bounding box center [416, 71] width 122 height 79
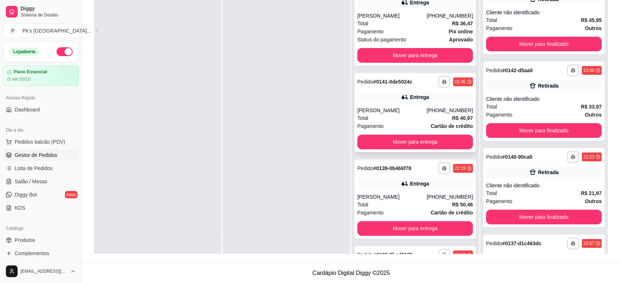
scroll to position [183, 0]
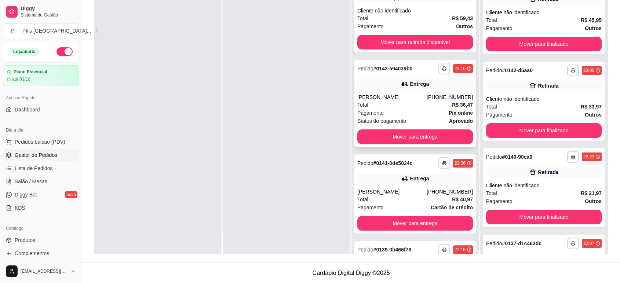
click at [418, 91] on div "**********" at bounding box center [416, 103] width 122 height 87
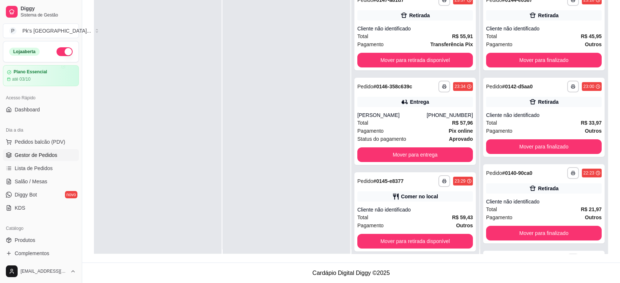
scroll to position [0, 0]
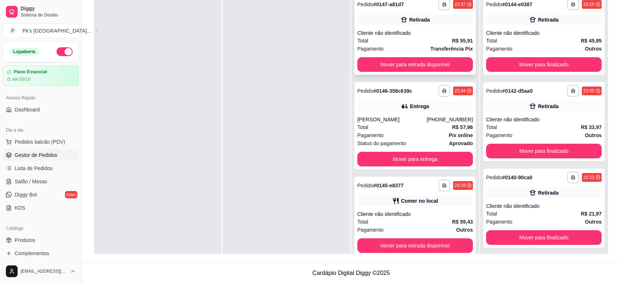
click at [432, 30] on div "Cliente não identificado" at bounding box center [416, 32] width 116 height 7
click at [390, 116] on div "[PERSON_NAME]" at bounding box center [392, 119] width 69 height 7
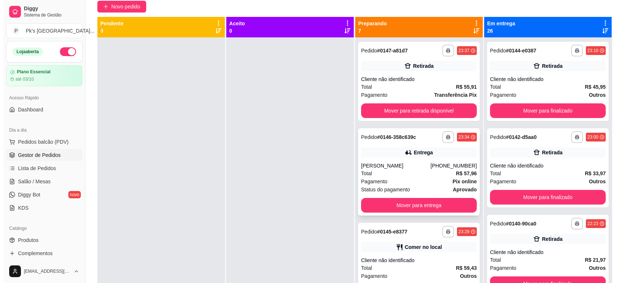
scroll to position [30, 0]
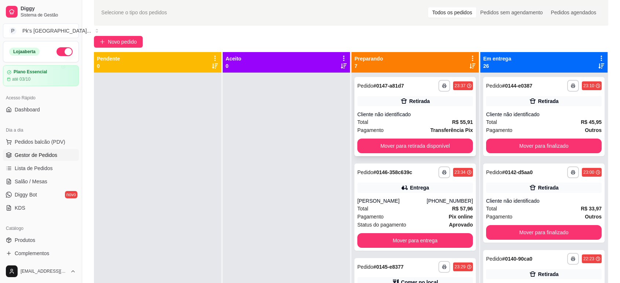
click at [413, 105] on div "Retirada" at bounding box center [419, 101] width 21 height 7
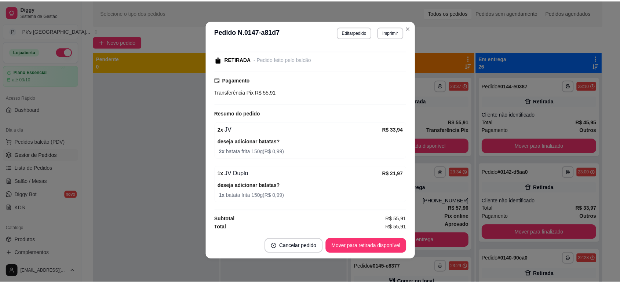
scroll to position [0, 0]
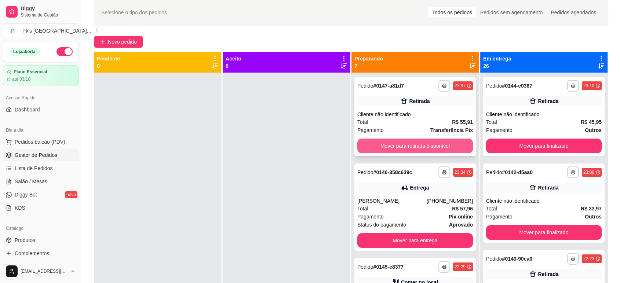
click at [415, 145] on button "Mover para retirada disponível" at bounding box center [416, 146] width 116 height 15
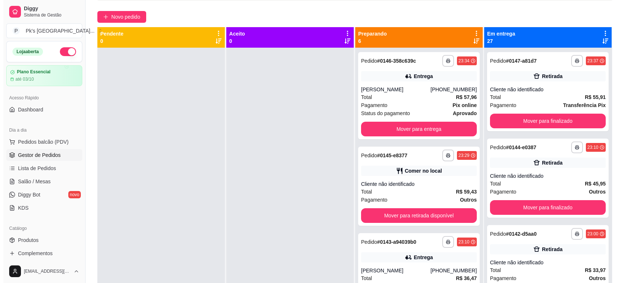
scroll to position [41, 0]
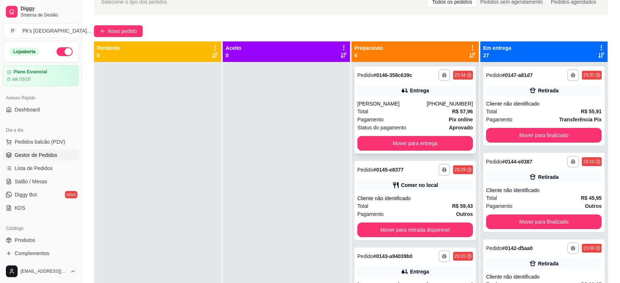
click at [426, 93] on div "Entrega" at bounding box center [416, 91] width 116 height 10
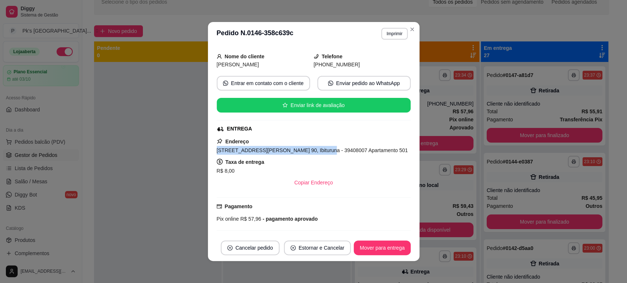
drag, startPoint x: 312, startPoint y: 152, endPoint x: 198, endPoint y: 151, distance: 113.4
click at [198, 151] on div "**********" at bounding box center [313, 141] width 627 height 283
copy span "Avenida Professora [PERSON_NAME]"
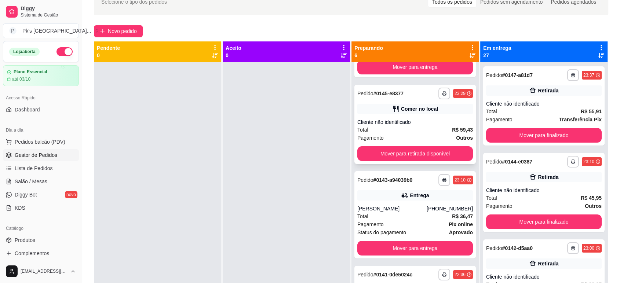
scroll to position [82, 0]
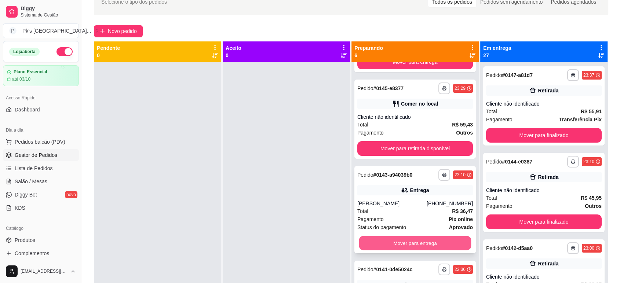
click at [417, 242] on button "Mover para entrega" at bounding box center [415, 243] width 112 height 14
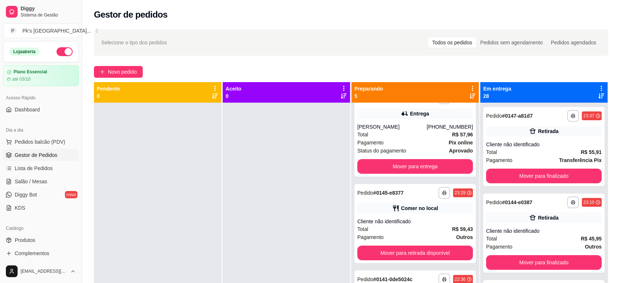
scroll to position [0, 0]
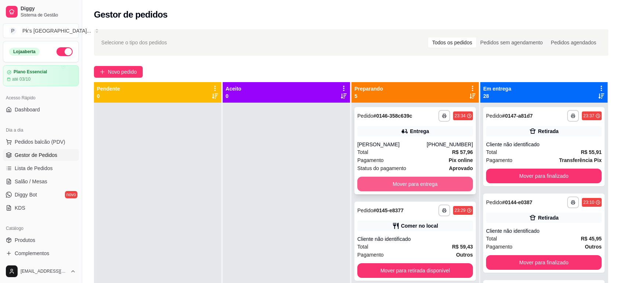
click at [430, 184] on button "Mover para entrega" at bounding box center [416, 184] width 116 height 15
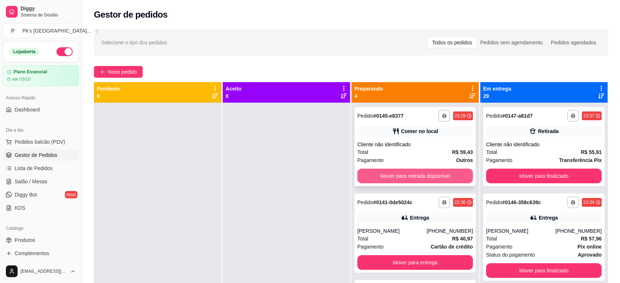
click at [411, 177] on button "Mover para retirada disponível" at bounding box center [416, 176] width 116 height 15
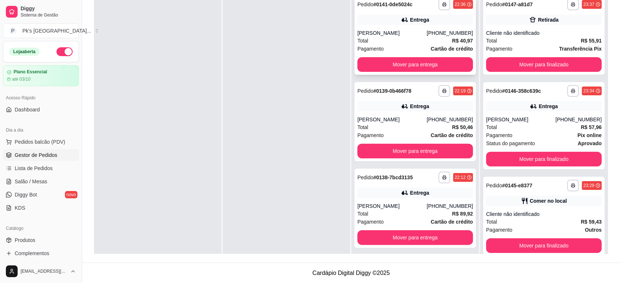
click at [396, 25] on div "**********" at bounding box center [416, 35] width 122 height 79
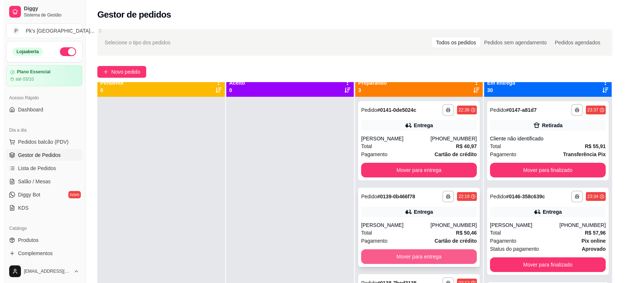
scroll to position [21, 0]
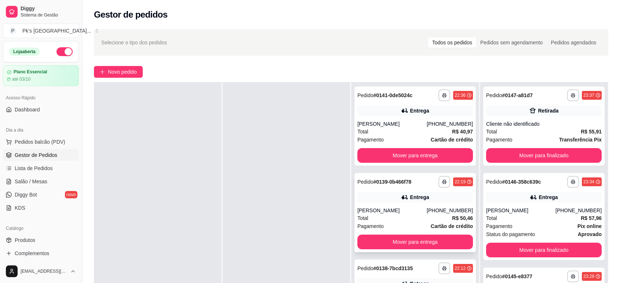
click at [414, 202] on div "Entrega" at bounding box center [416, 197] width 116 height 10
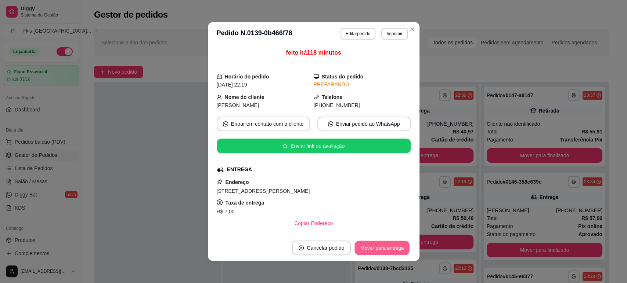
click at [367, 247] on button "Mover para entrega" at bounding box center [382, 248] width 55 height 14
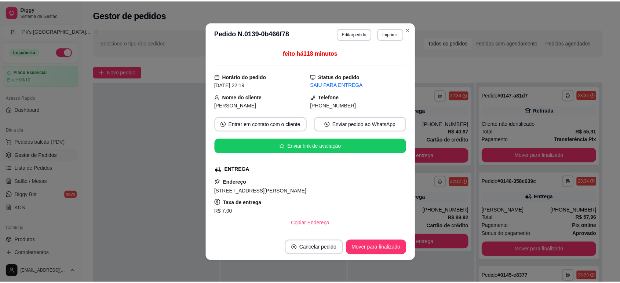
scroll to position [1, 0]
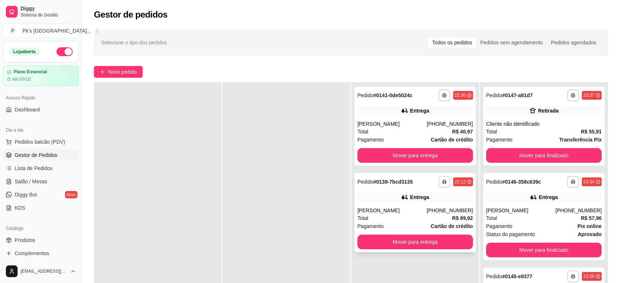
click at [394, 202] on div "Entrega" at bounding box center [416, 197] width 116 height 10
click at [420, 209] on div "[PERSON_NAME]" at bounding box center [392, 210] width 69 height 7
click at [443, 245] on button "Mover para entrega" at bounding box center [416, 242] width 116 height 15
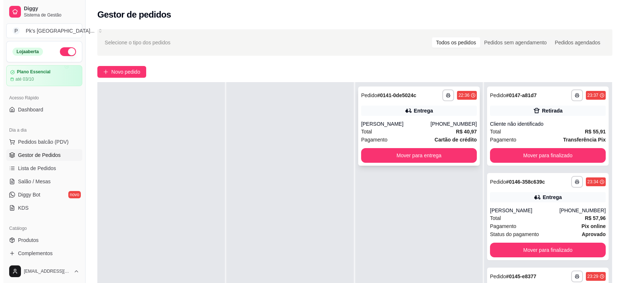
scroll to position [0, 0]
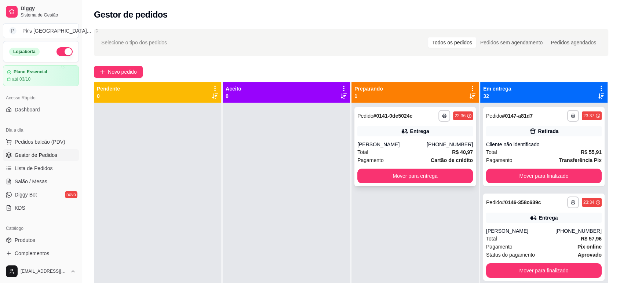
click at [418, 126] on div "**********" at bounding box center [416, 146] width 122 height 79
click at [374, 144] on div "[PERSON_NAME]" at bounding box center [392, 144] width 69 height 7
click at [403, 181] on button "Mover para entrega" at bounding box center [416, 176] width 116 height 15
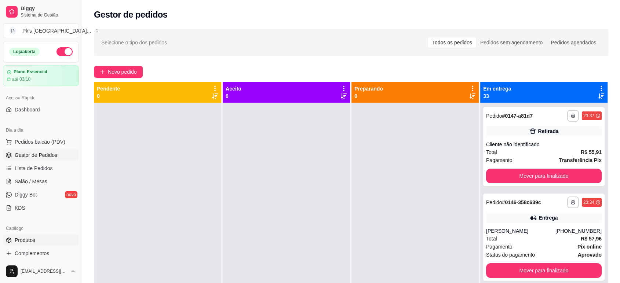
click at [41, 237] on link "Produtos" at bounding box center [41, 241] width 76 height 12
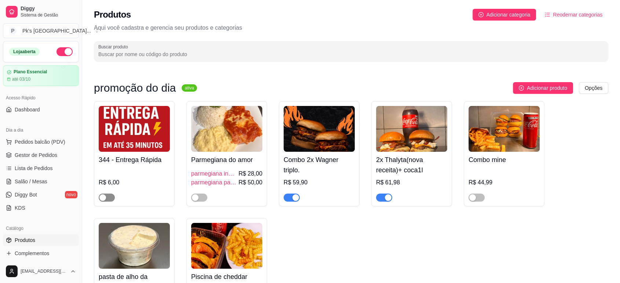
click at [112, 198] on span "button" at bounding box center [107, 198] width 16 height 8
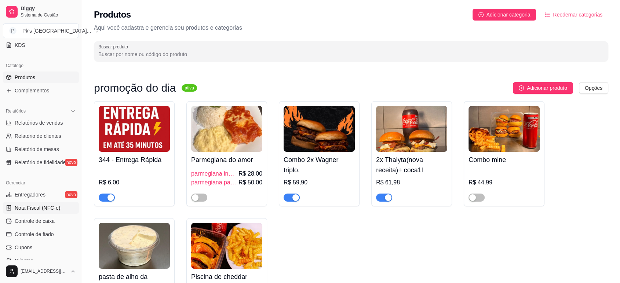
scroll to position [204, 0]
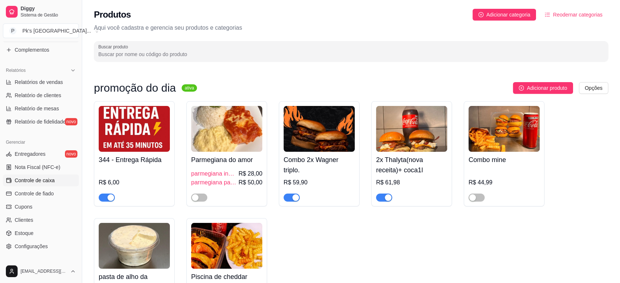
click at [32, 179] on span "Controle de caixa" at bounding box center [35, 180] width 40 height 7
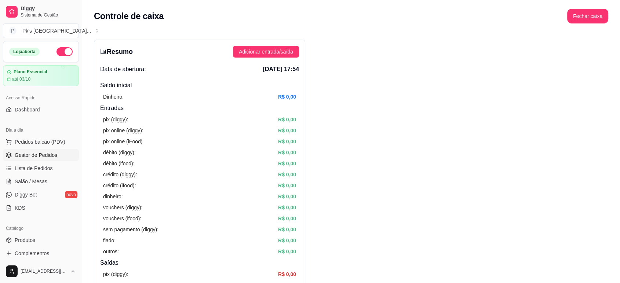
click at [38, 152] on span "Gestor de Pedidos" at bounding box center [36, 155] width 43 height 7
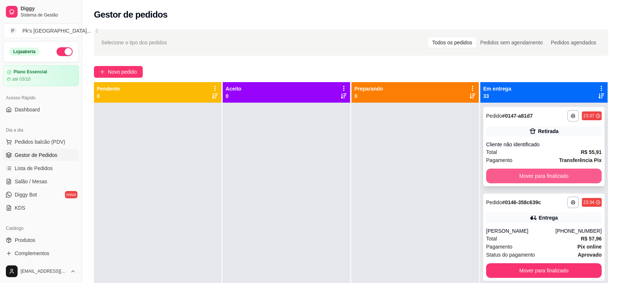
click at [520, 179] on button "Mover para finalizado" at bounding box center [544, 176] width 116 height 15
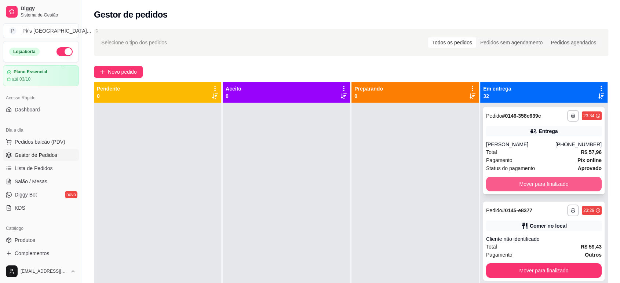
click at [520, 181] on button "Mover para finalizado" at bounding box center [544, 184] width 116 height 15
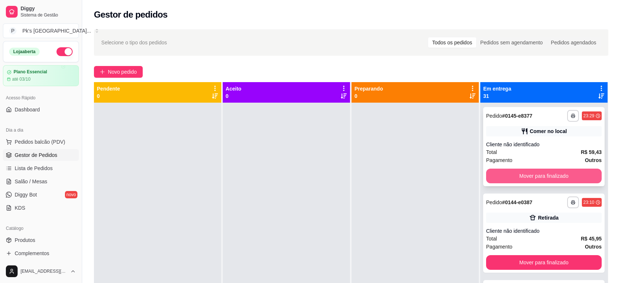
click at [520, 178] on button "Mover para finalizado" at bounding box center [544, 176] width 116 height 15
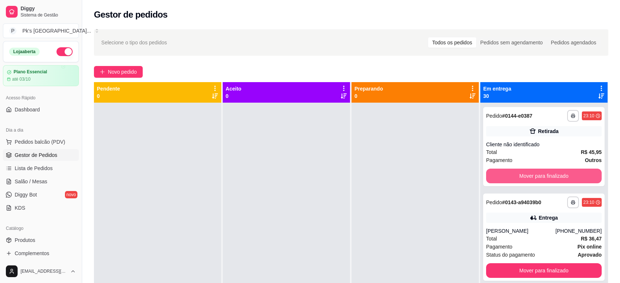
click at [520, 178] on button "Mover para finalizado" at bounding box center [544, 176] width 116 height 15
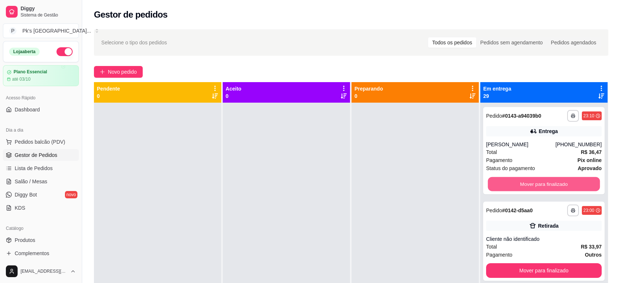
click at [520, 178] on button "Mover para finalizado" at bounding box center [544, 184] width 112 height 14
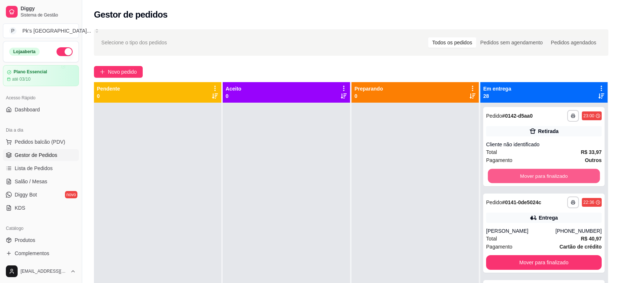
click at [520, 178] on button "Mover para finalizado" at bounding box center [544, 176] width 112 height 14
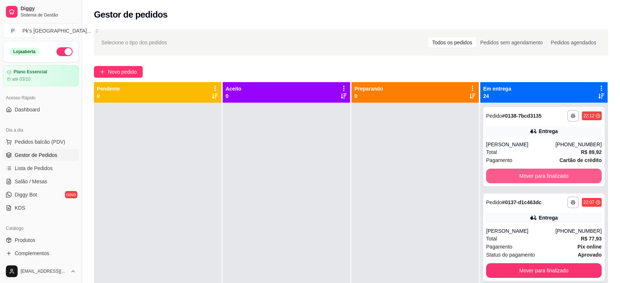
click at [520, 178] on button "Mover para finalizado" at bounding box center [544, 176] width 116 height 15
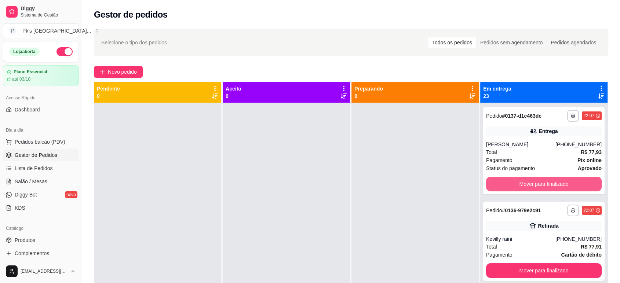
click at [520, 178] on button "Mover para finalizado" at bounding box center [544, 184] width 116 height 15
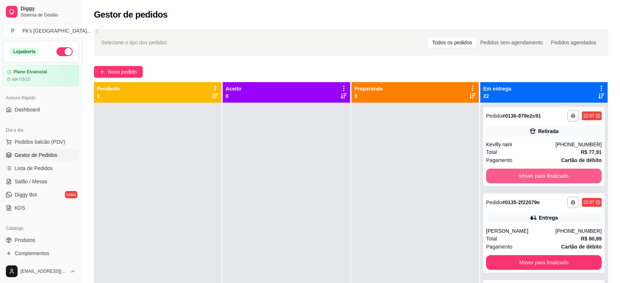
click at [520, 178] on button "Mover para finalizado" at bounding box center [544, 176] width 116 height 15
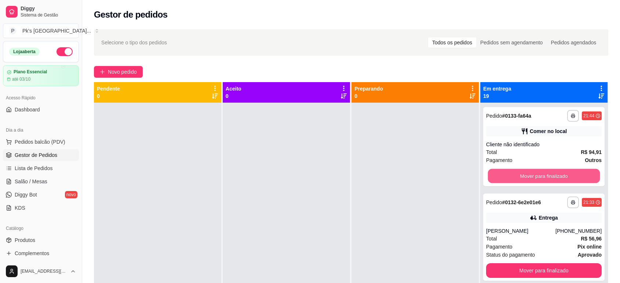
click at [520, 178] on button "Mover para finalizado" at bounding box center [544, 176] width 112 height 14
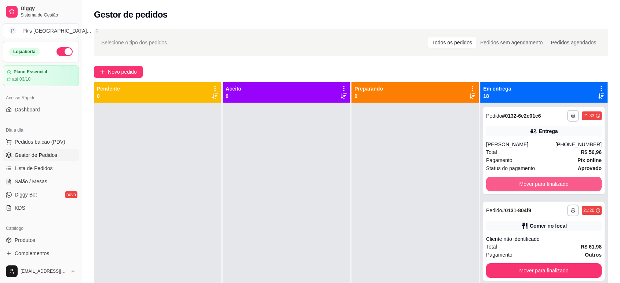
click at [520, 178] on button "Mover para finalizado" at bounding box center [544, 184] width 116 height 15
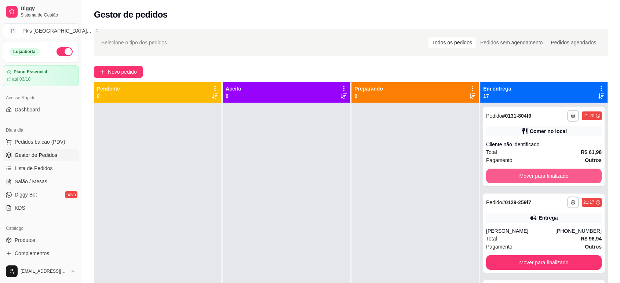
click at [520, 178] on button "Mover para finalizado" at bounding box center [544, 176] width 116 height 15
click at [520, 178] on button "Mover para finalizado" at bounding box center [544, 176] width 112 height 14
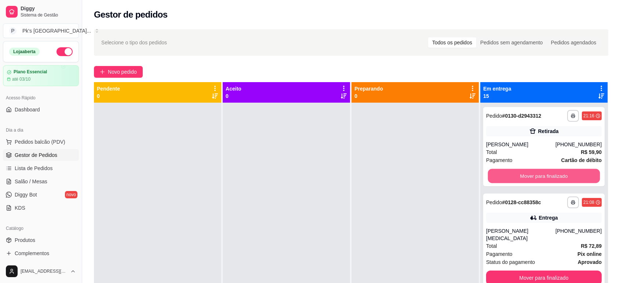
click at [520, 178] on button "Mover para finalizado" at bounding box center [544, 176] width 112 height 14
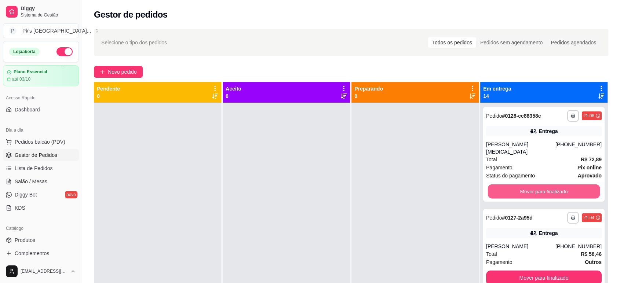
click at [520, 185] on button "Mover para finalizado" at bounding box center [544, 192] width 112 height 14
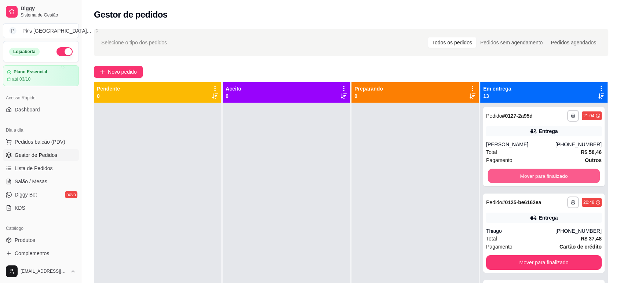
click at [520, 178] on button "Mover para finalizado" at bounding box center [544, 176] width 112 height 14
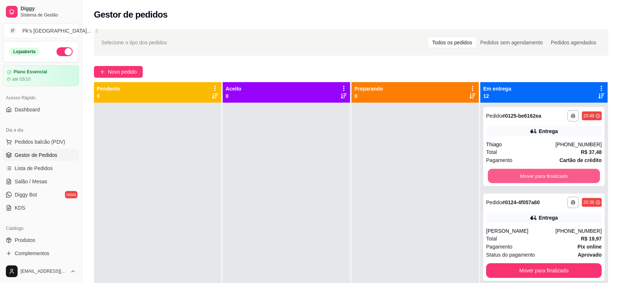
click at [520, 178] on button "Mover para finalizado" at bounding box center [544, 176] width 112 height 14
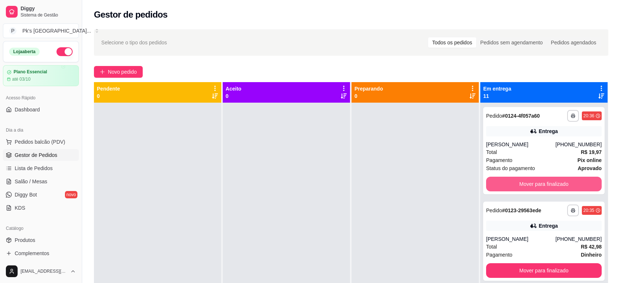
click at [520, 178] on button "Mover para finalizado" at bounding box center [544, 184] width 116 height 15
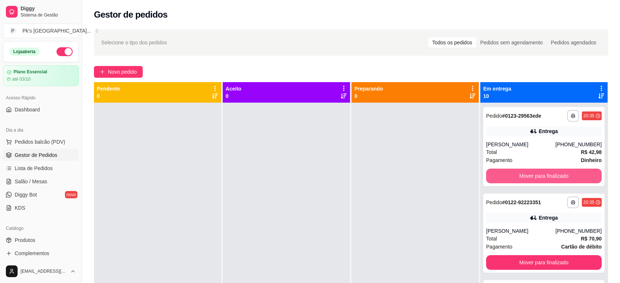
click at [520, 178] on button "Mover para finalizado" at bounding box center [544, 176] width 116 height 15
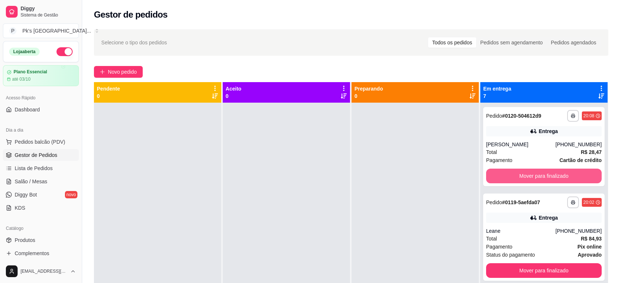
click at [520, 178] on button "Mover para finalizado" at bounding box center [544, 176] width 116 height 15
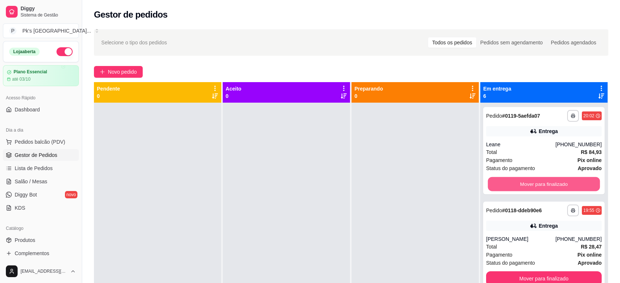
click at [520, 178] on button "Mover para finalizado" at bounding box center [544, 184] width 112 height 14
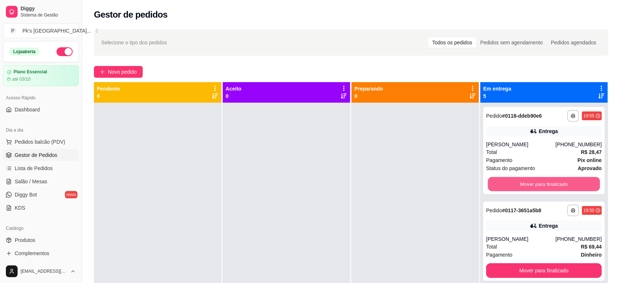
click at [520, 178] on button "Mover para finalizado" at bounding box center [544, 184] width 112 height 14
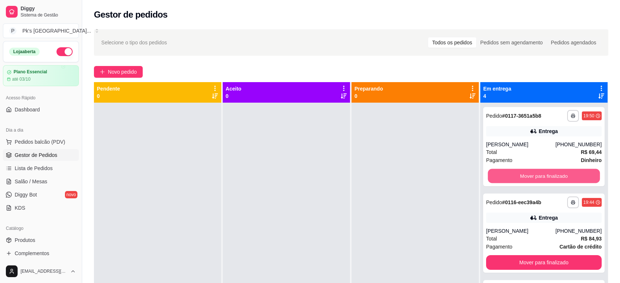
click at [520, 178] on button "Mover para finalizado" at bounding box center [544, 176] width 112 height 14
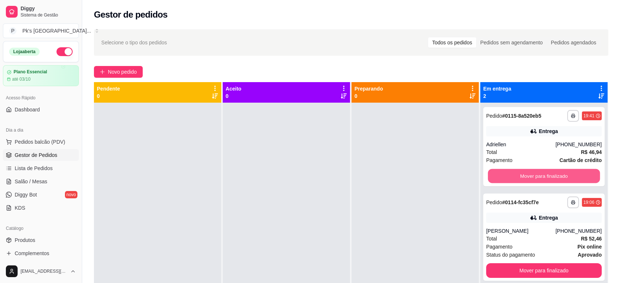
click at [520, 178] on button "Mover para finalizado" at bounding box center [544, 176] width 112 height 14
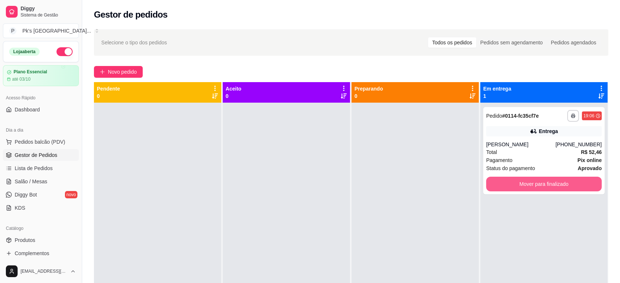
click at [520, 178] on button "Mover para finalizado" at bounding box center [544, 184] width 116 height 15
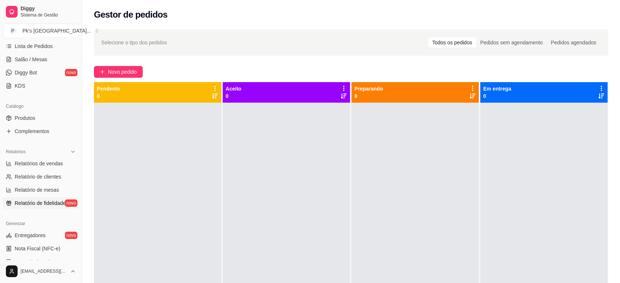
scroll to position [163, 0]
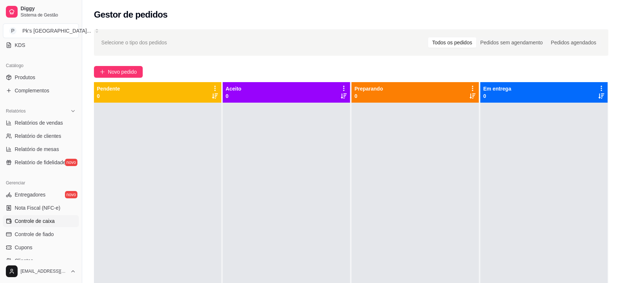
click at [46, 223] on span "Controle de caixa" at bounding box center [35, 221] width 40 height 7
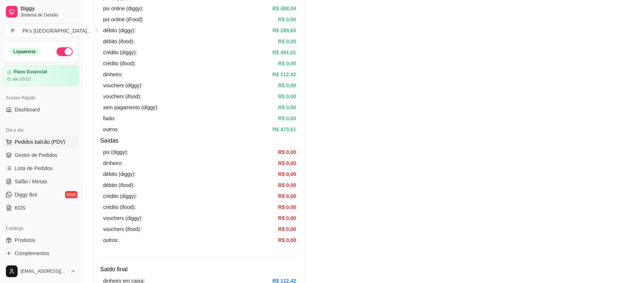
click at [37, 140] on span "Pedidos balcão (PDV)" at bounding box center [40, 141] width 51 height 7
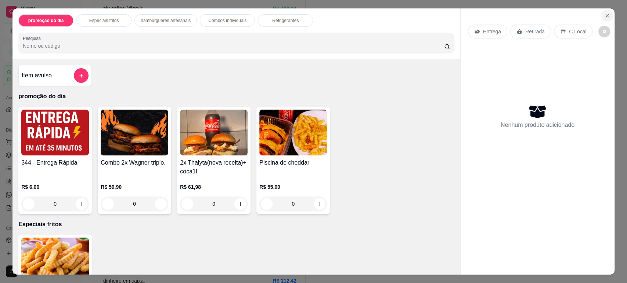
click at [604, 16] on icon "Close" at bounding box center [607, 16] width 6 height 6
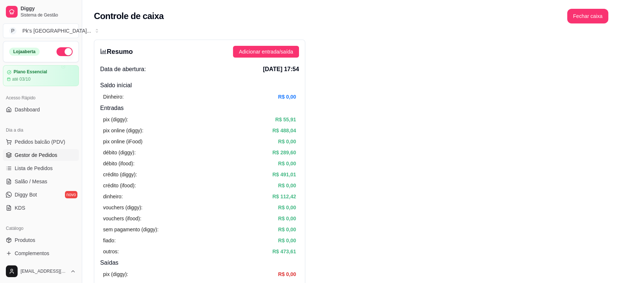
click at [42, 154] on span "Gestor de Pedidos" at bounding box center [36, 155] width 43 height 7
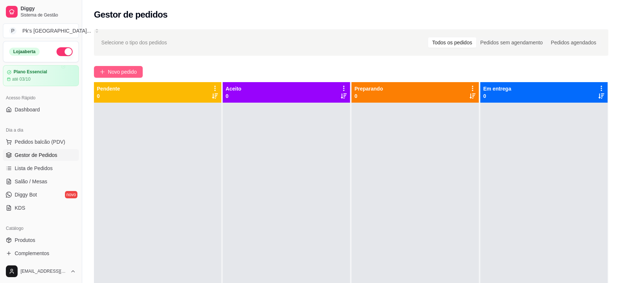
click at [135, 70] on span "Novo pedido" at bounding box center [122, 72] width 29 height 8
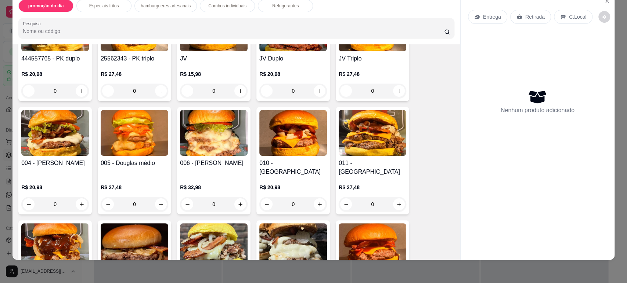
scroll to position [489, 0]
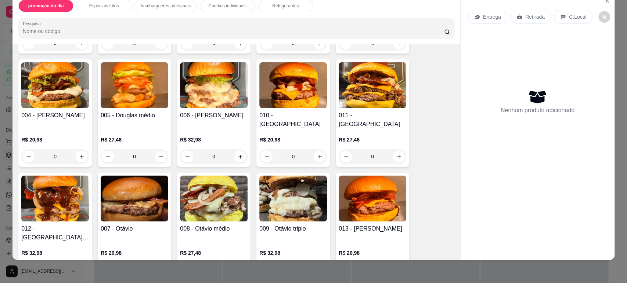
click at [82, 149] on div "0" at bounding box center [55, 156] width 68 height 15
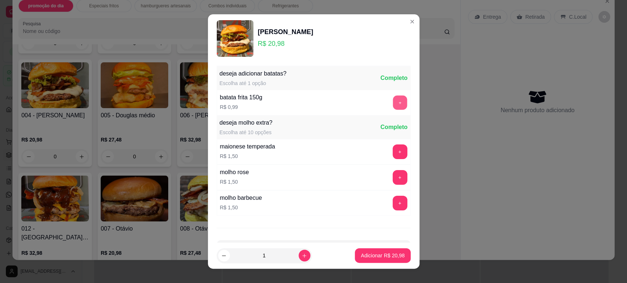
click at [392, 102] on button "+" at bounding box center [399, 102] width 14 height 14
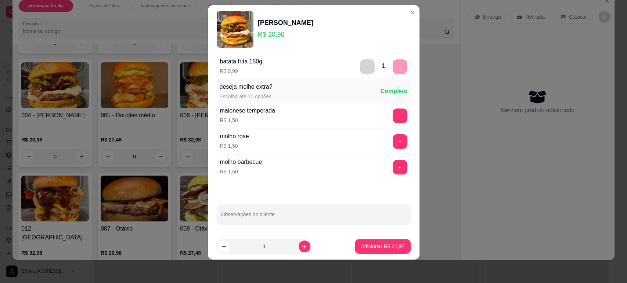
scroll to position [27, 0]
click at [373, 247] on p "Adicionar R$ 21,97" at bounding box center [382, 246] width 43 height 7
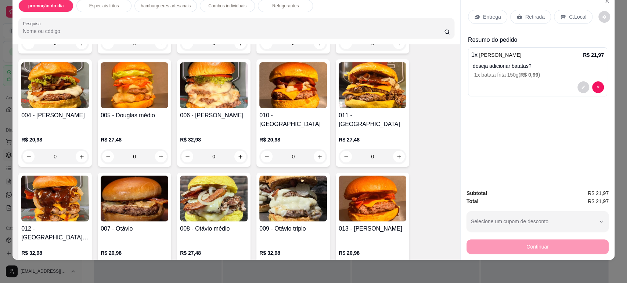
click at [76, 151] on div "0" at bounding box center [55, 156] width 68 height 15
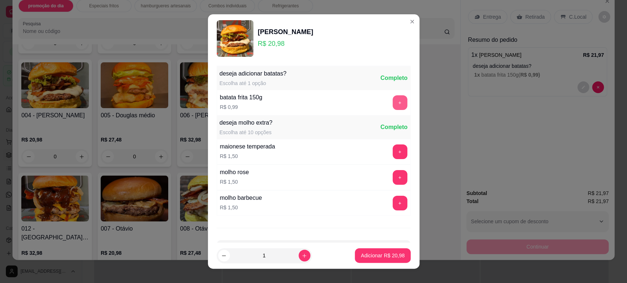
click at [392, 106] on button "+" at bounding box center [399, 102] width 15 height 15
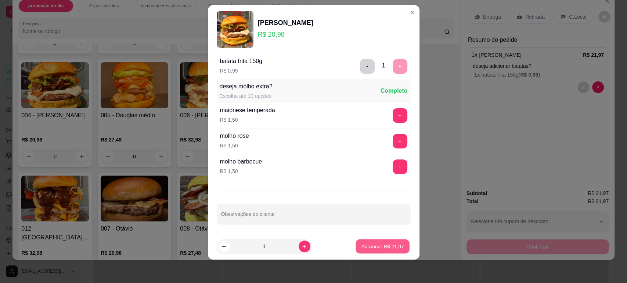
click at [381, 245] on p "Adicionar R$ 21,97" at bounding box center [382, 246] width 43 height 7
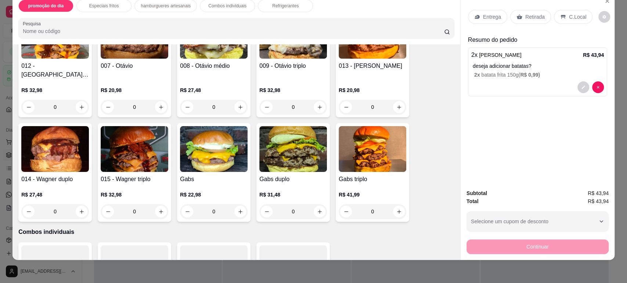
scroll to position [850, 0]
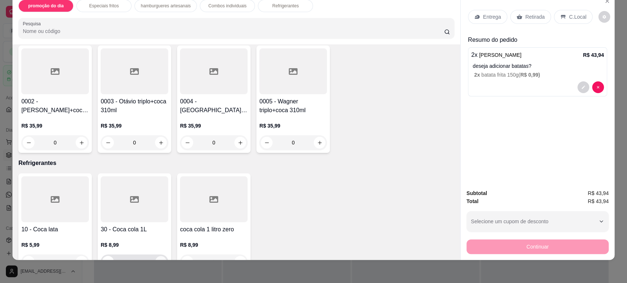
click at [155, 257] on button "increase-product-quantity" at bounding box center [160, 262] width 11 height 11
type input "1"
click at [569, 16] on p "C.Local" at bounding box center [577, 16] width 17 height 7
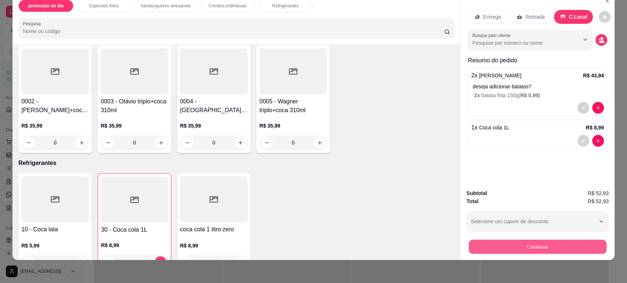
click at [526, 250] on button "Continuar" at bounding box center [537, 247] width 138 height 14
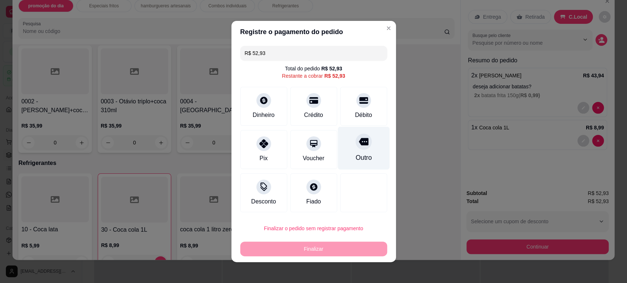
click at [360, 155] on div "Outro" at bounding box center [363, 158] width 16 height 10
type input "R$ 0,00"
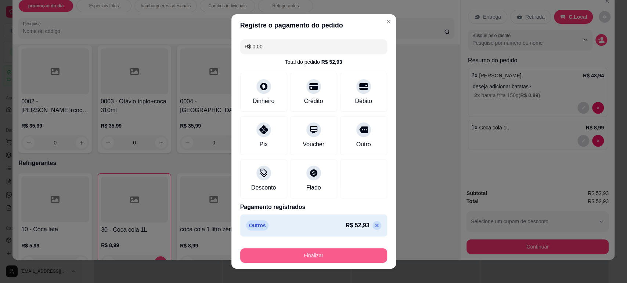
click at [324, 250] on button "Finalizar" at bounding box center [313, 256] width 147 height 15
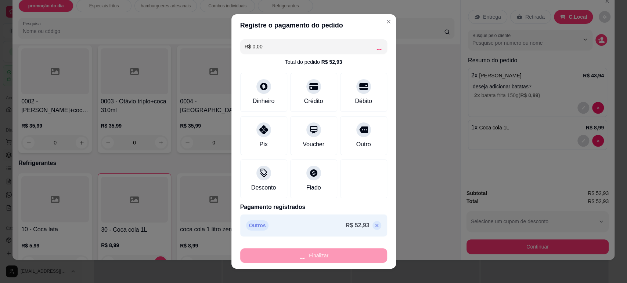
type input "0"
type input "-R$ 52,93"
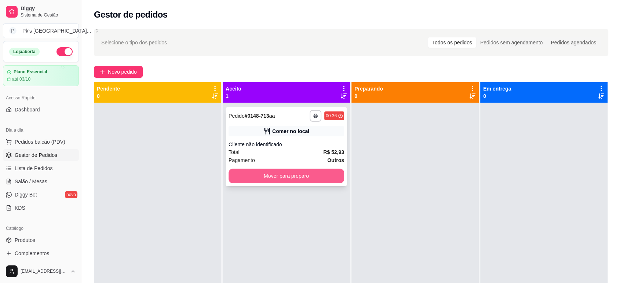
click at [300, 172] on button "Mover para preparo" at bounding box center [287, 176] width 116 height 15
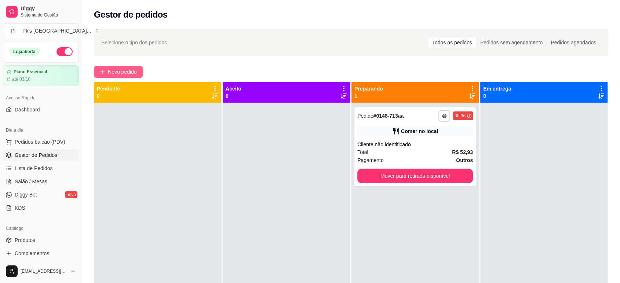
click at [127, 76] on span "Novo pedido" at bounding box center [122, 72] width 29 height 8
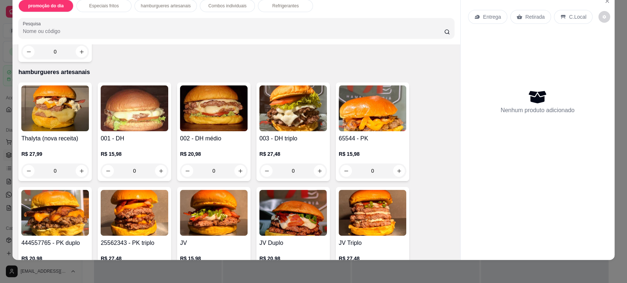
scroll to position [238, 0]
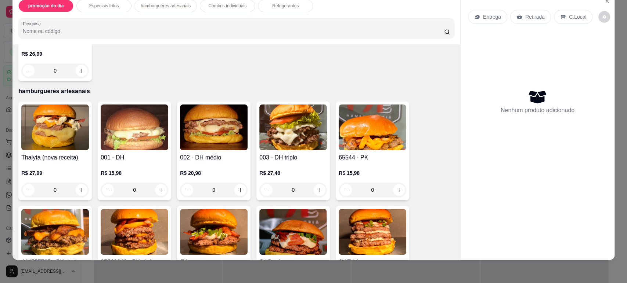
click at [79, 188] on div "0" at bounding box center [55, 190] width 68 height 15
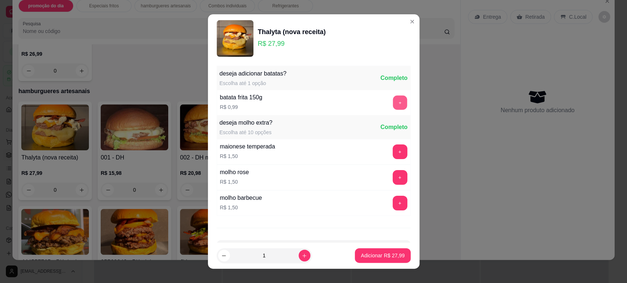
click at [392, 101] on button "+" at bounding box center [399, 102] width 14 height 14
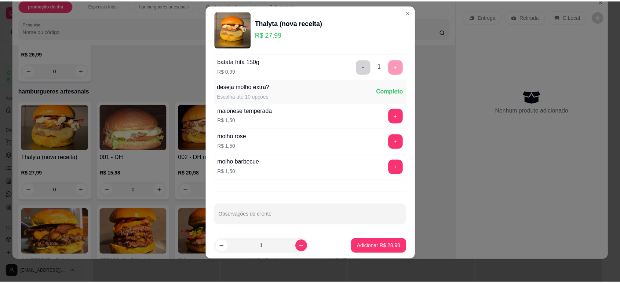
scroll to position [27, 0]
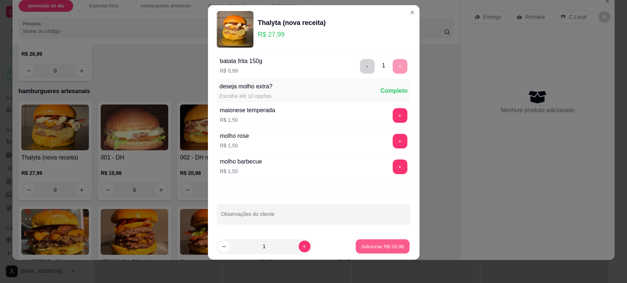
click at [370, 247] on p "Adicionar R$ 28,98" at bounding box center [382, 246] width 43 height 7
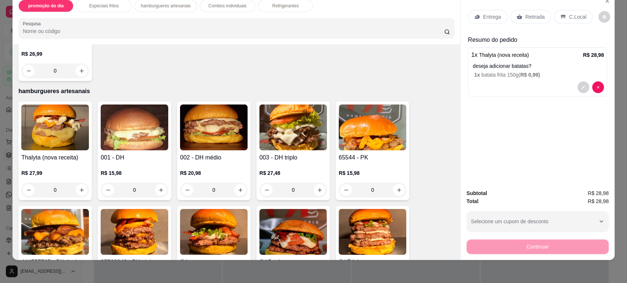
click at [529, 23] on div "Retirada" at bounding box center [530, 17] width 41 height 14
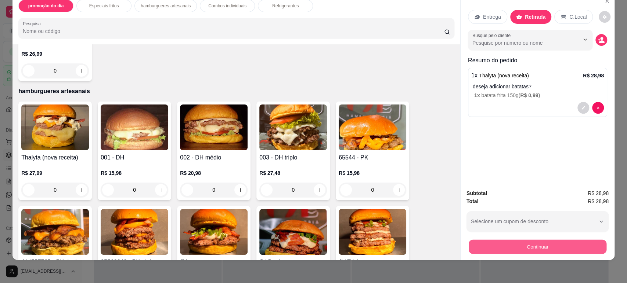
click at [550, 240] on button "Continuar" at bounding box center [537, 247] width 138 height 14
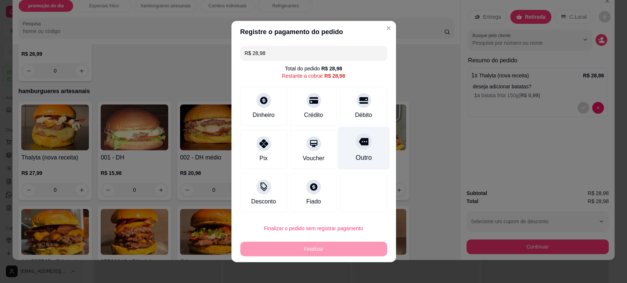
click at [366, 152] on div "Outro" at bounding box center [363, 148] width 52 height 43
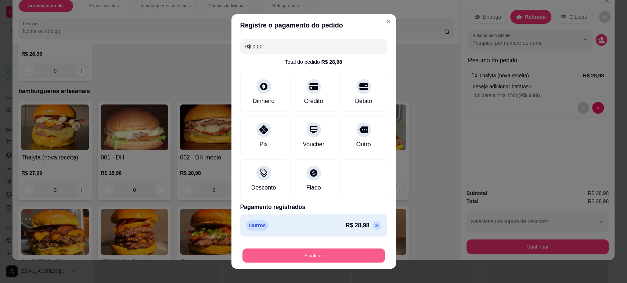
click at [336, 252] on button "Finalizar" at bounding box center [313, 256] width 142 height 14
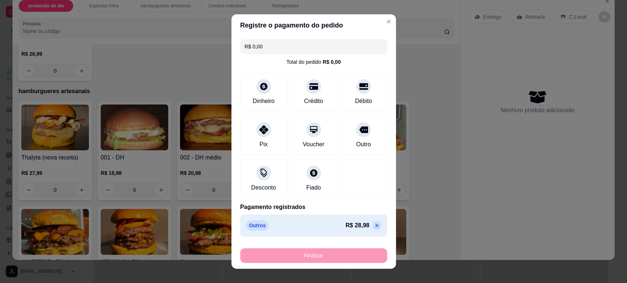
type input "-R$ 28,98"
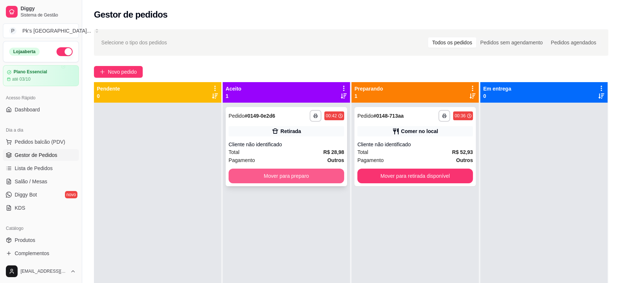
click at [302, 173] on button "Mover para preparo" at bounding box center [287, 176] width 116 height 15
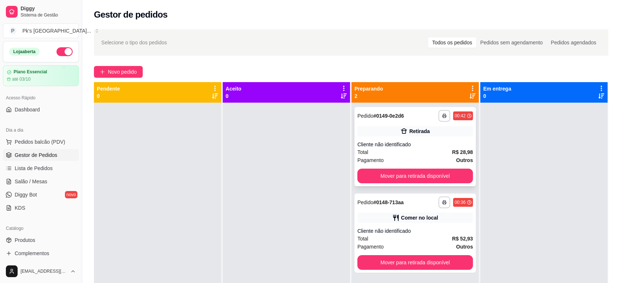
click at [396, 132] on div "Retirada" at bounding box center [416, 131] width 116 height 10
click at [432, 175] on button "Mover para retirada disponível" at bounding box center [416, 176] width 116 height 15
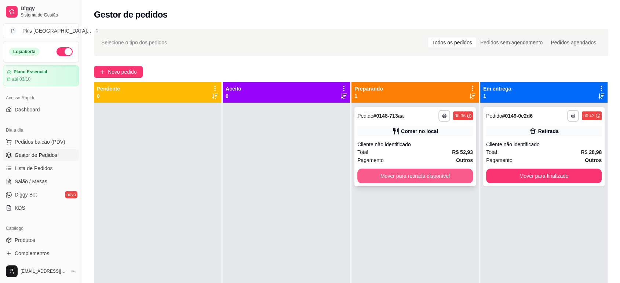
click at [431, 175] on button "Mover para retirada disponível" at bounding box center [416, 176] width 116 height 15
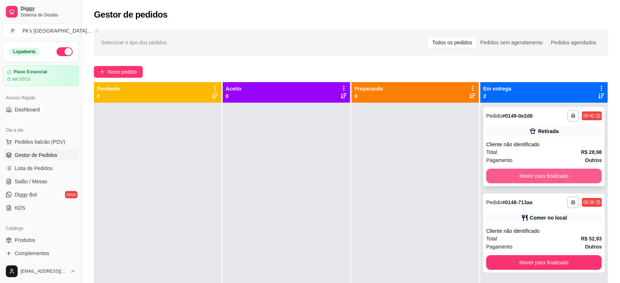
click at [514, 175] on button "Mover para finalizado" at bounding box center [544, 176] width 116 height 15
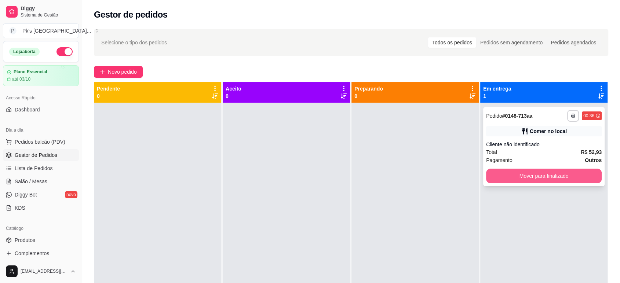
click at [516, 177] on button "Mover para finalizado" at bounding box center [544, 176] width 116 height 15
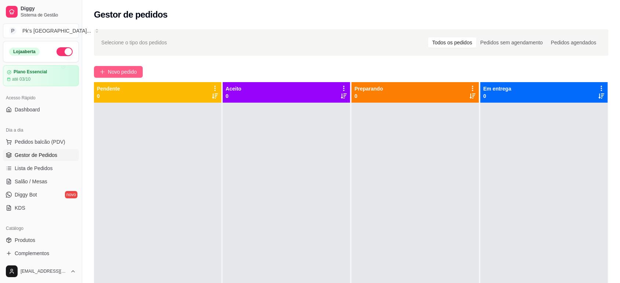
click at [125, 71] on span "Novo pedido" at bounding box center [122, 72] width 29 height 8
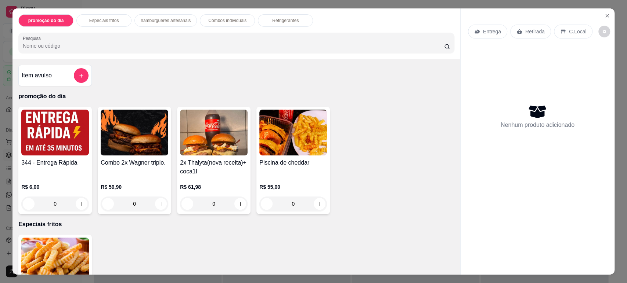
click at [235, 205] on div "0" at bounding box center [214, 204] width 68 height 15
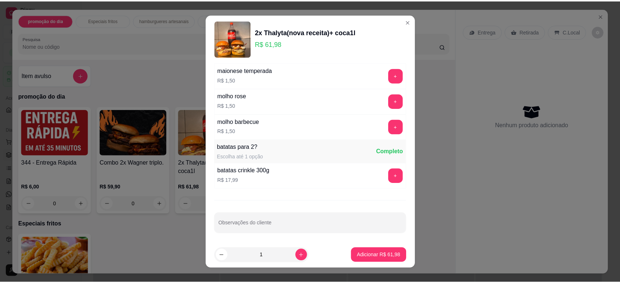
scroll to position [9, 0]
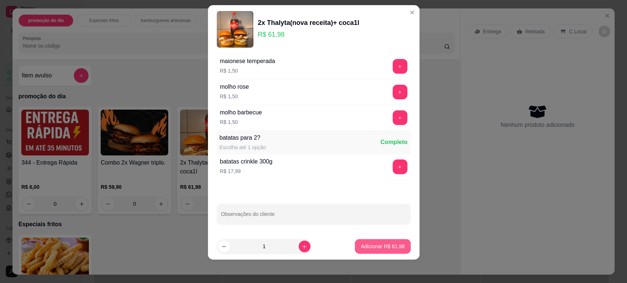
click at [381, 244] on p "Adicionar R$ 61,98" at bounding box center [383, 246] width 44 height 7
type input "1"
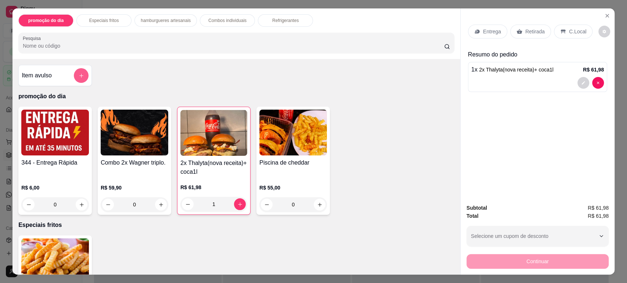
click at [87, 90] on div "Item avulso promoção do dia 344 - Entrega Rápida R$ 6,00 0 Combo 2x Wagner trip…" at bounding box center [236, 167] width 448 height 216
click at [85, 78] on div at bounding box center [81, 75] width 15 height 15
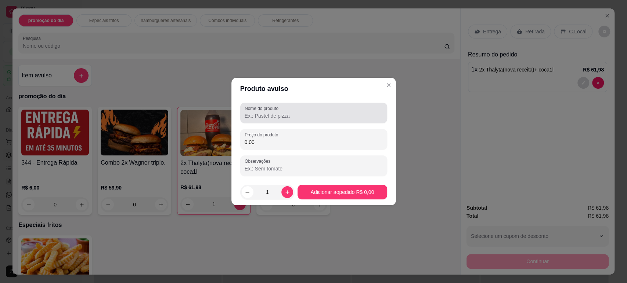
click at [323, 115] on input "Nome do produto" at bounding box center [314, 115] width 138 height 7
type input "batata 150g"
click at [324, 146] on input "0,00" at bounding box center [314, 142] width 138 height 7
click at [311, 146] on input "0,00" at bounding box center [314, 142] width 138 height 7
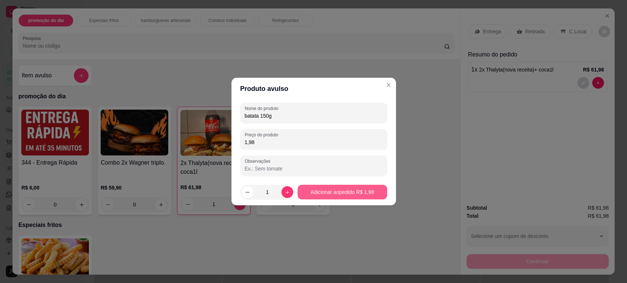
type input "1,98"
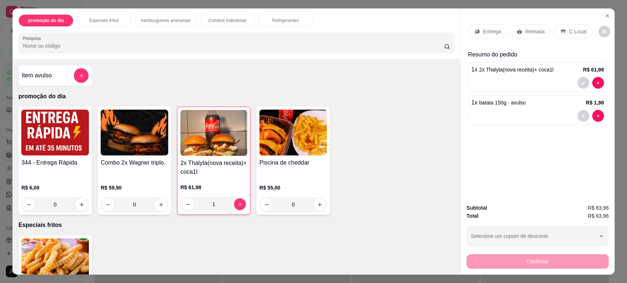
click at [560, 32] on icon at bounding box center [562, 32] width 5 height 4
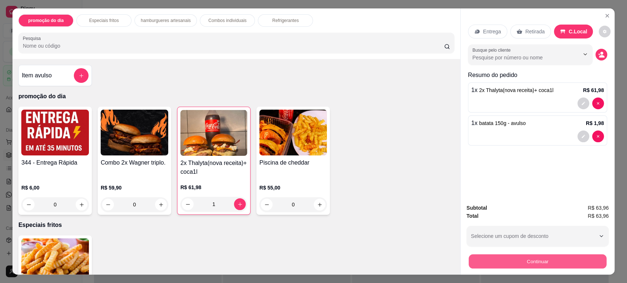
click at [536, 259] on button "Continuar" at bounding box center [537, 261] width 138 height 14
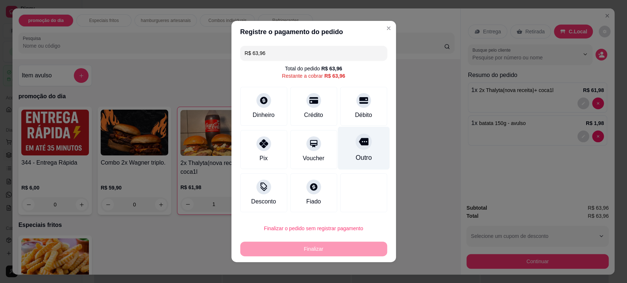
click at [358, 141] on icon at bounding box center [363, 141] width 10 height 7
type input "R$ 0,00"
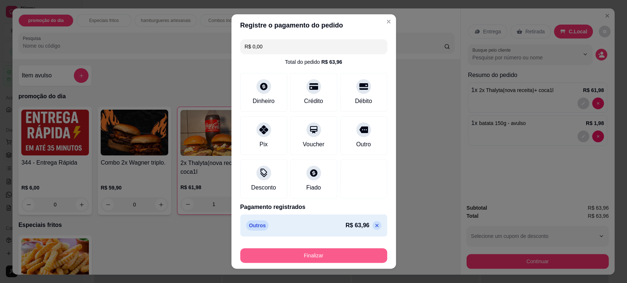
click at [343, 255] on button "Finalizar" at bounding box center [313, 256] width 147 height 15
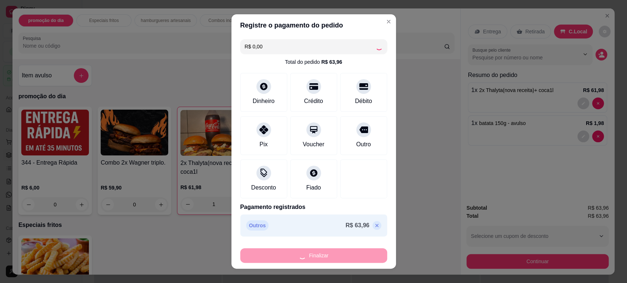
type input "0"
type input "-R$ 63,96"
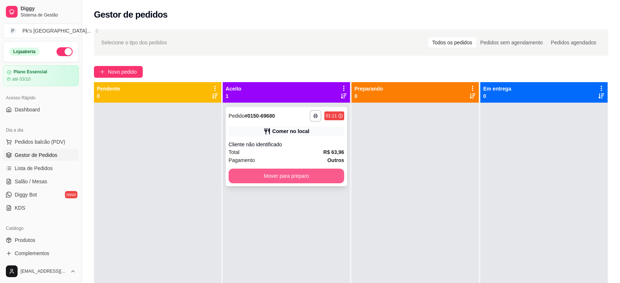
click at [267, 177] on button "Mover para preparo" at bounding box center [287, 176] width 116 height 15
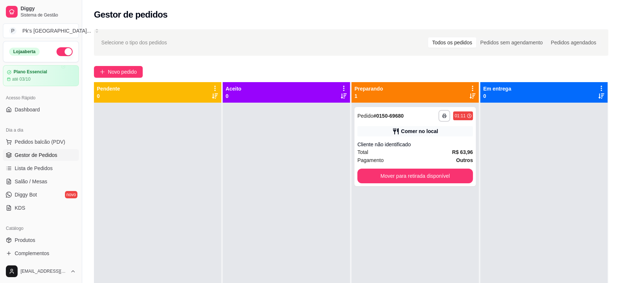
click at [274, 128] on div at bounding box center [286, 244] width 127 height 283
click at [274, 126] on div at bounding box center [286, 244] width 127 height 283
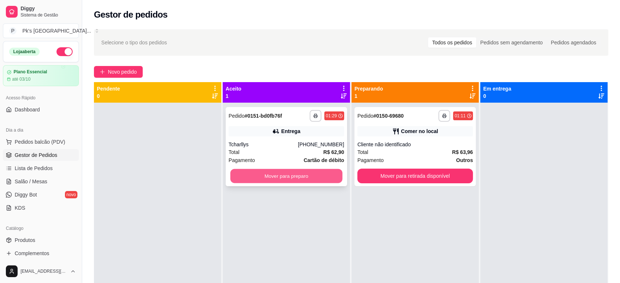
click at [281, 176] on button "Mover para preparo" at bounding box center [287, 176] width 112 height 14
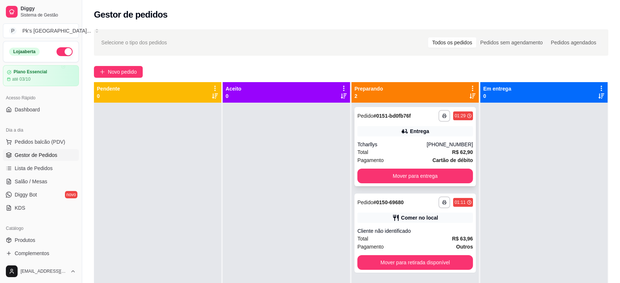
click at [400, 149] on div "Total R$ 62,90" at bounding box center [416, 152] width 116 height 8
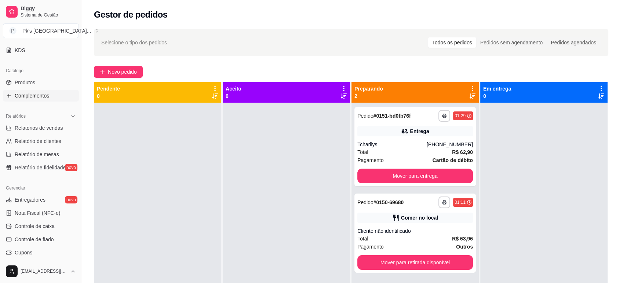
scroll to position [163, 0]
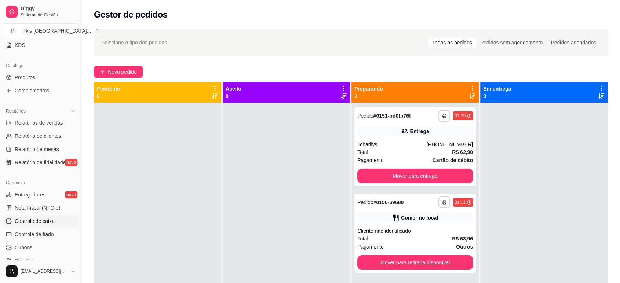
click at [51, 217] on link "Controle de caixa" at bounding box center [41, 222] width 76 height 12
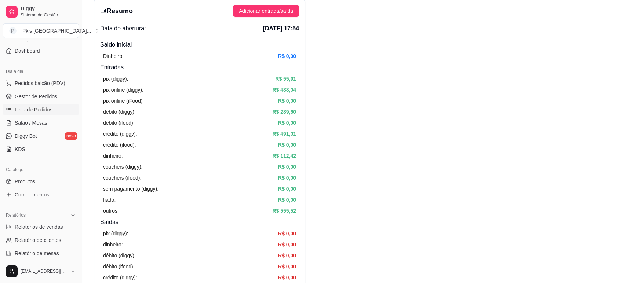
scroll to position [41, 0]
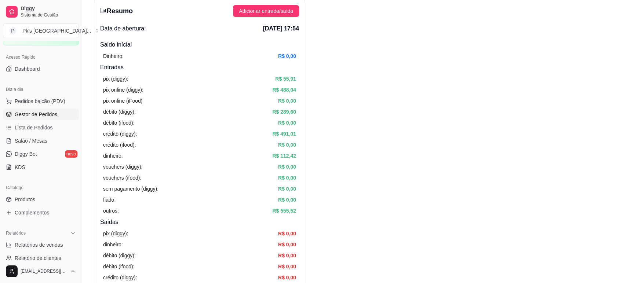
click at [55, 115] on span "Gestor de Pedidos" at bounding box center [36, 114] width 43 height 7
